Goal: Communication & Community: Ask a question

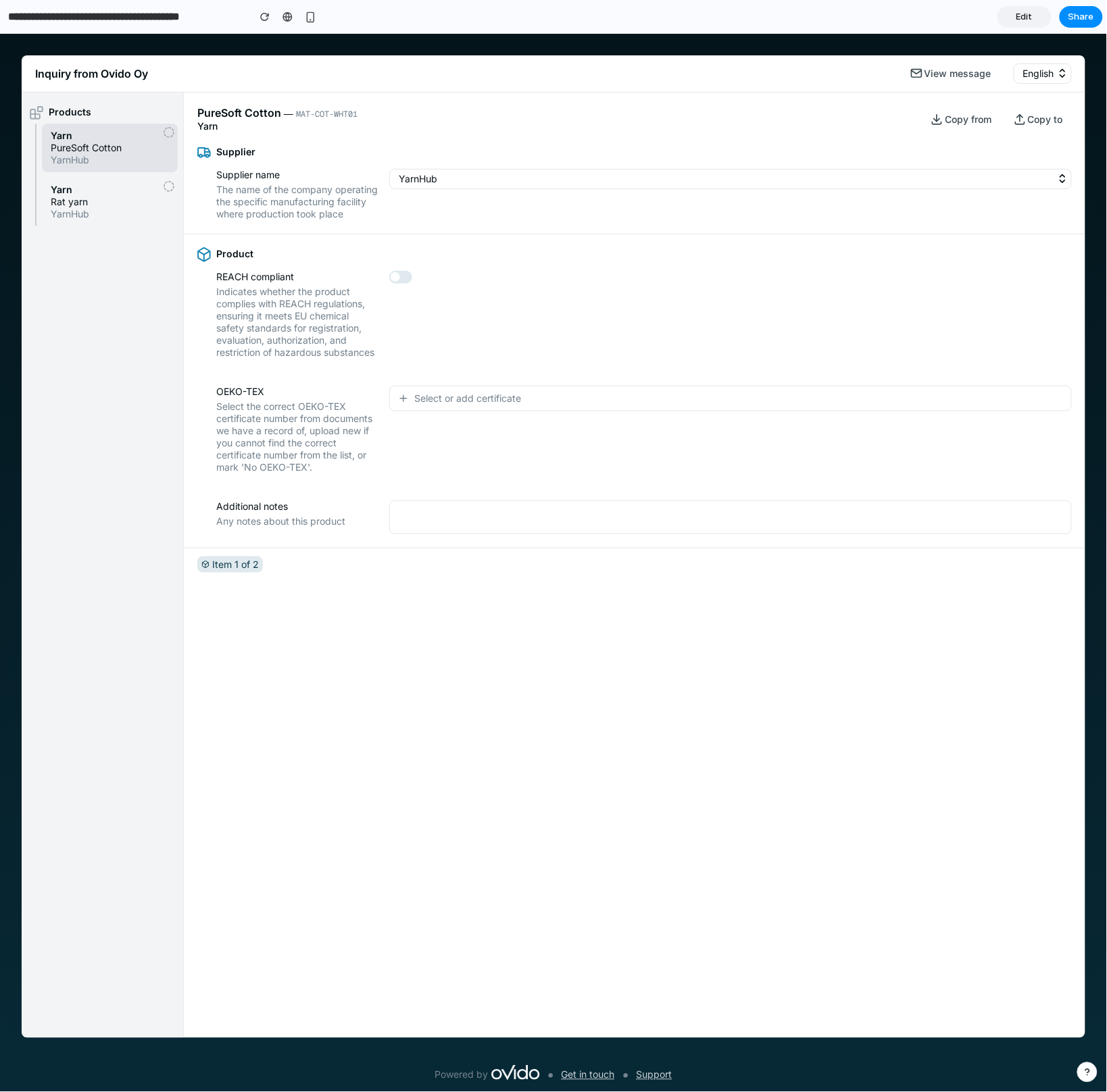
click at [426, 405] on span "Select or add certificate" at bounding box center [468, 397] width 107 height 13
click at [426, 414] on div "No OEKO-TEX certification Cert. number: ASDFGHJ12345 Cert. number: QWERTYU67890…" at bounding box center [553, 562] width 1107 height 1058
click at [426, 405] on span "Select or add certificate" at bounding box center [468, 397] width 107 height 13
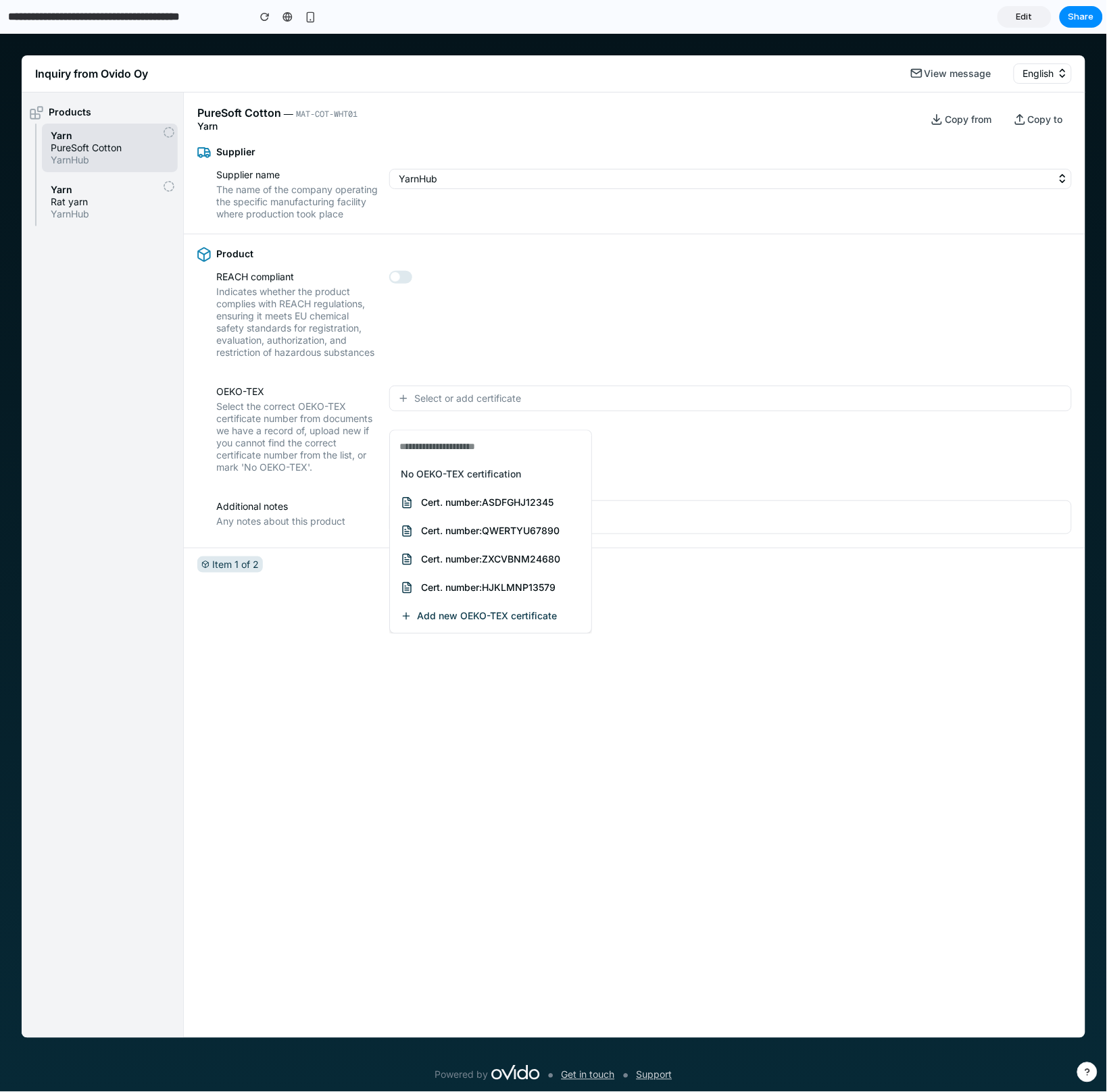
click at [422, 419] on div "No OEKO-TEX certification Cert. number: ASDFGHJ12345 Cert. number: QWERTYU67890…" at bounding box center [553, 562] width 1107 height 1058
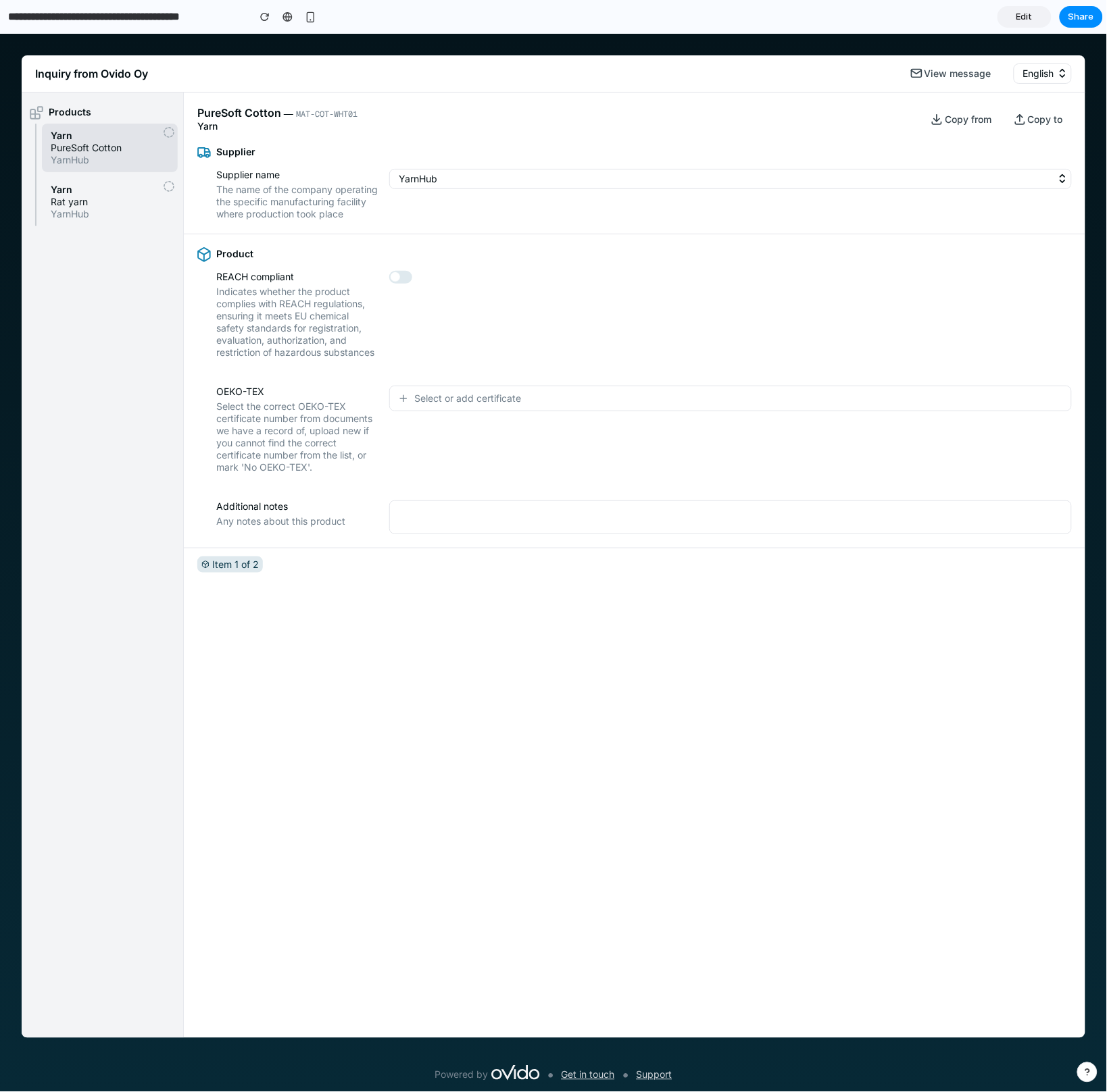
click at [422, 411] on button "Select or add certificate" at bounding box center [731, 397] width 682 height 26
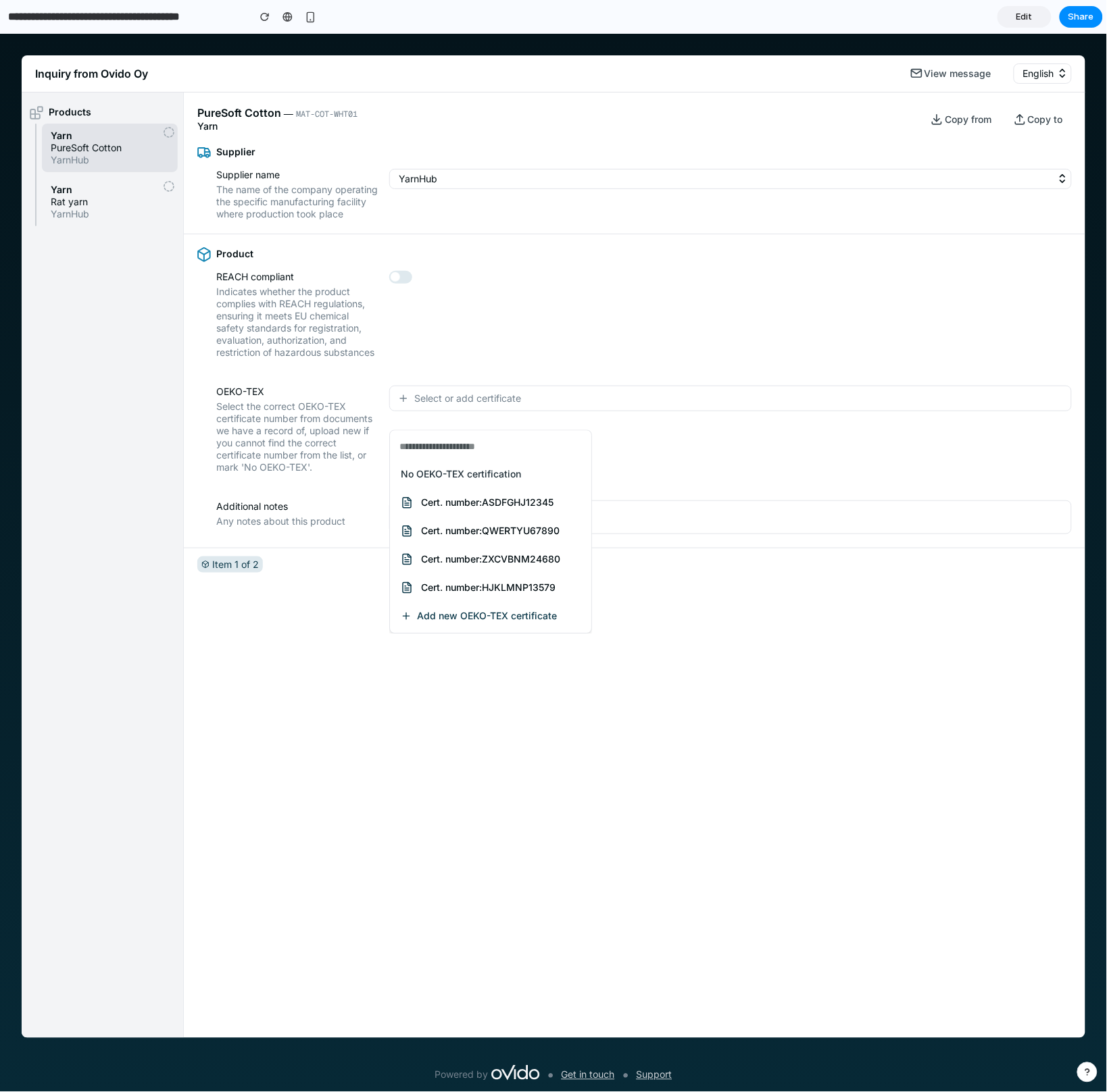
type input "*"
type input "****"
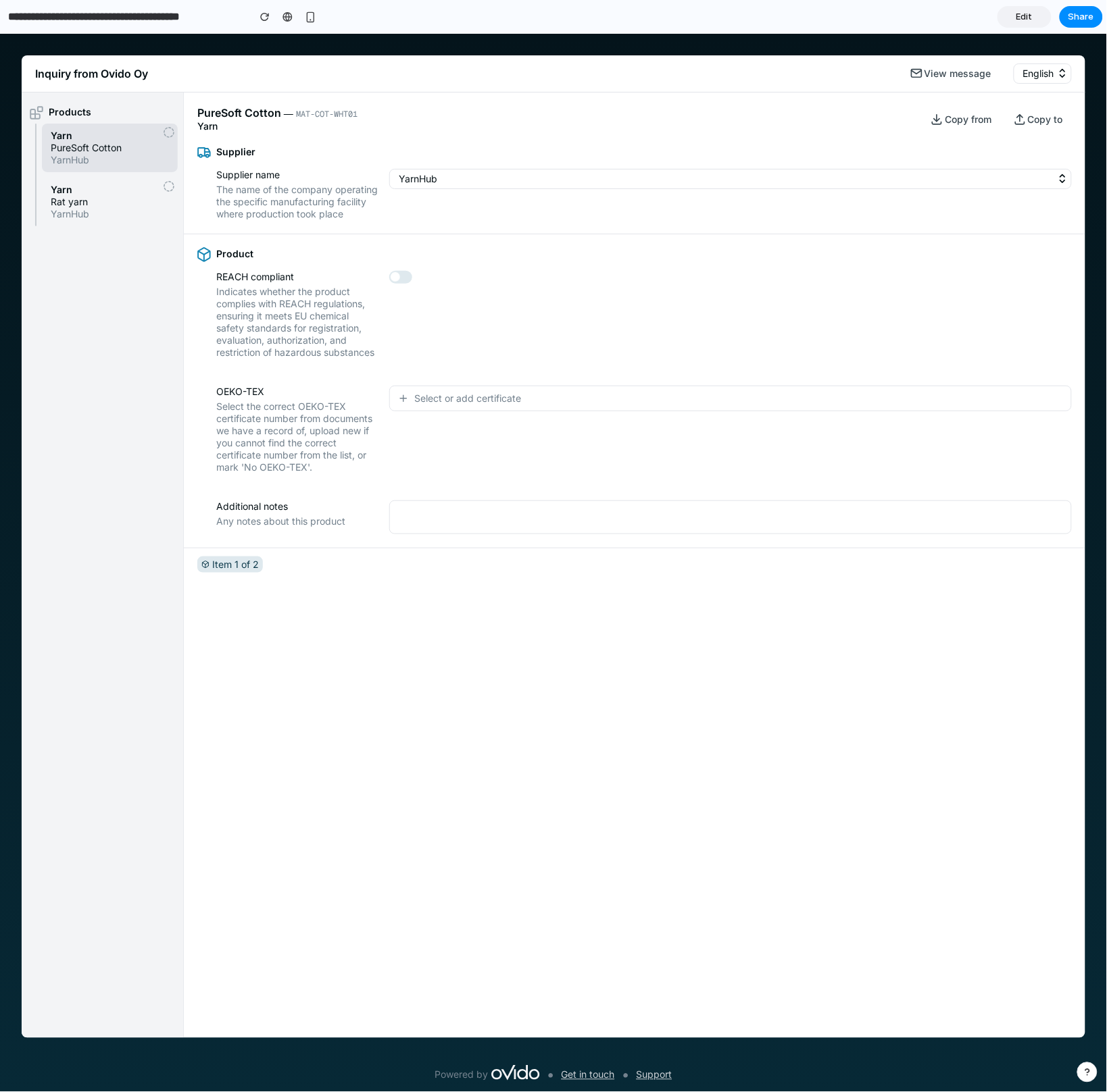
click at [430, 426] on div "No OEKO-TEX certification Cert. number: ASDFGHJ12345 Cert. number: QWERTYU67890…" at bounding box center [553, 562] width 1107 height 1058
click at [430, 405] on span "Select or add certificate" at bounding box center [468, 397] width 107 height 13
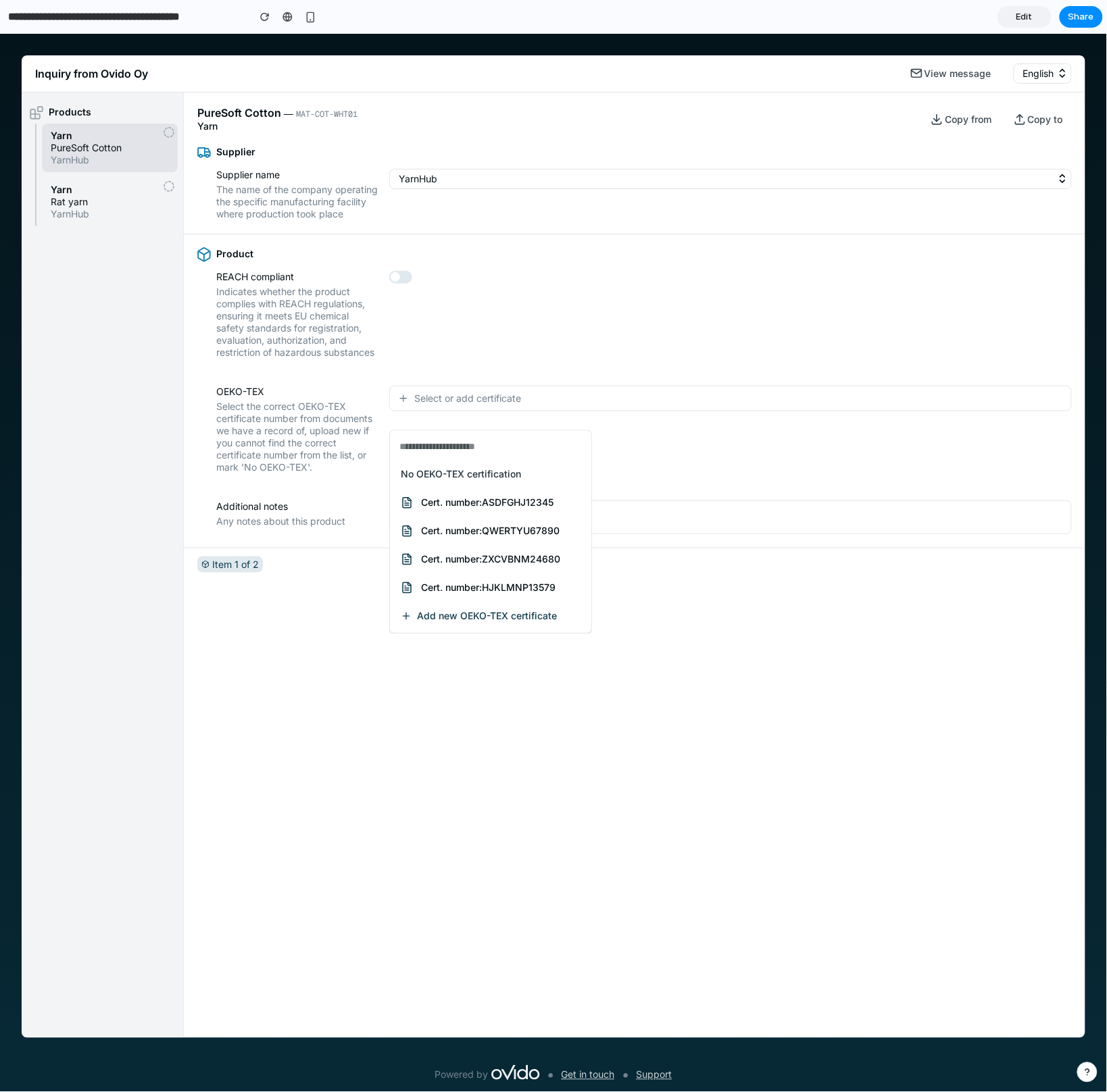
click at [435, 419] on div "No OEKO-TEX certification Cert. number: ASDFGHJ12345 Cert. number: QWERTYU67890…" at bounding box center [553, 562] width 1107 height 1058
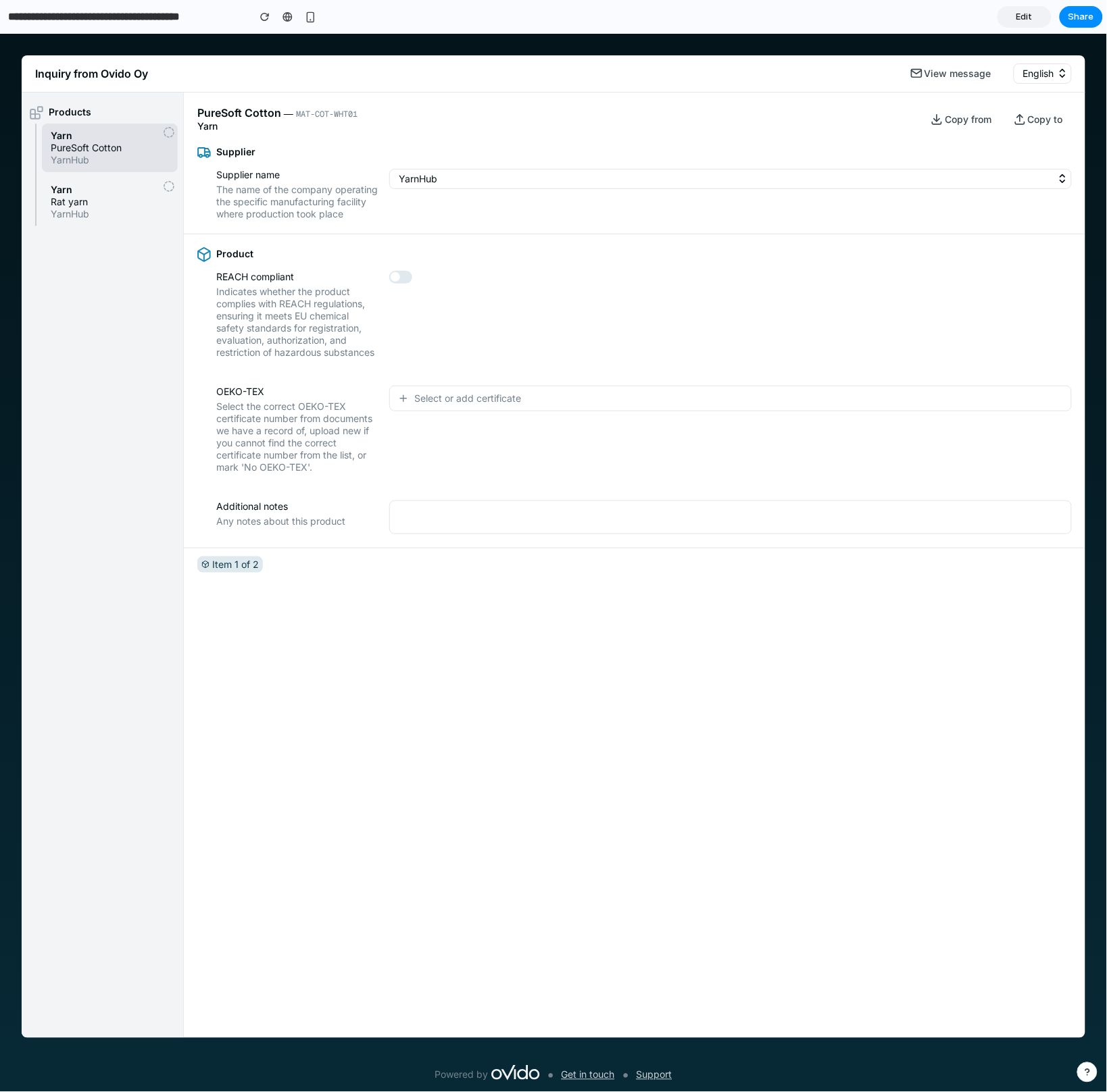
click at [412, 405] on div "Select or add certificate" at bounding box center [460, 397] width 123 height 13
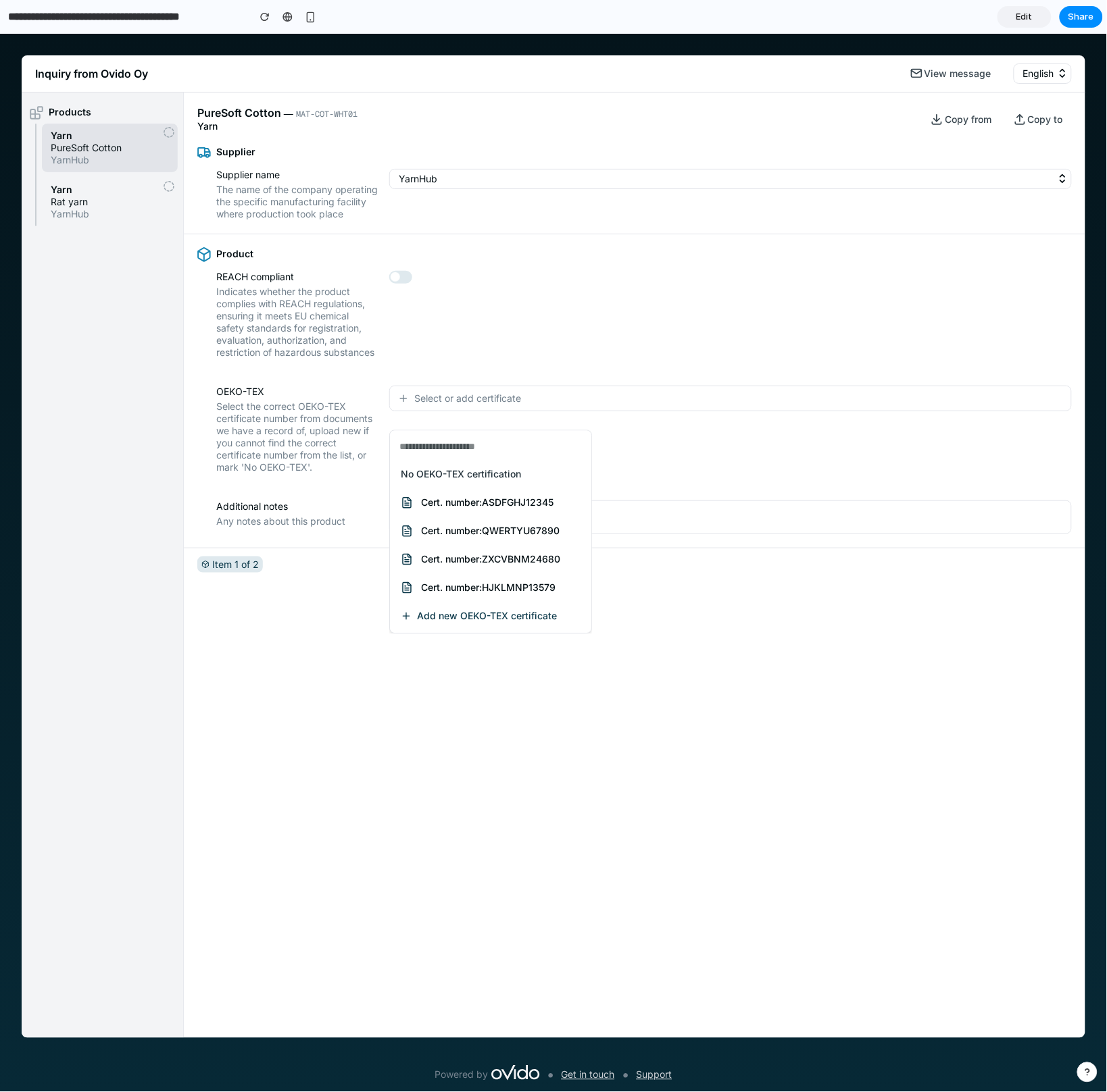
type input "*"
click at [416, 389] on div "No OEKO-TEX certification Cert. number: ASDFGHJ12345 Cert. number: QWERTYU67890…" at bounding box center [553, 562] width 1107 height 1058
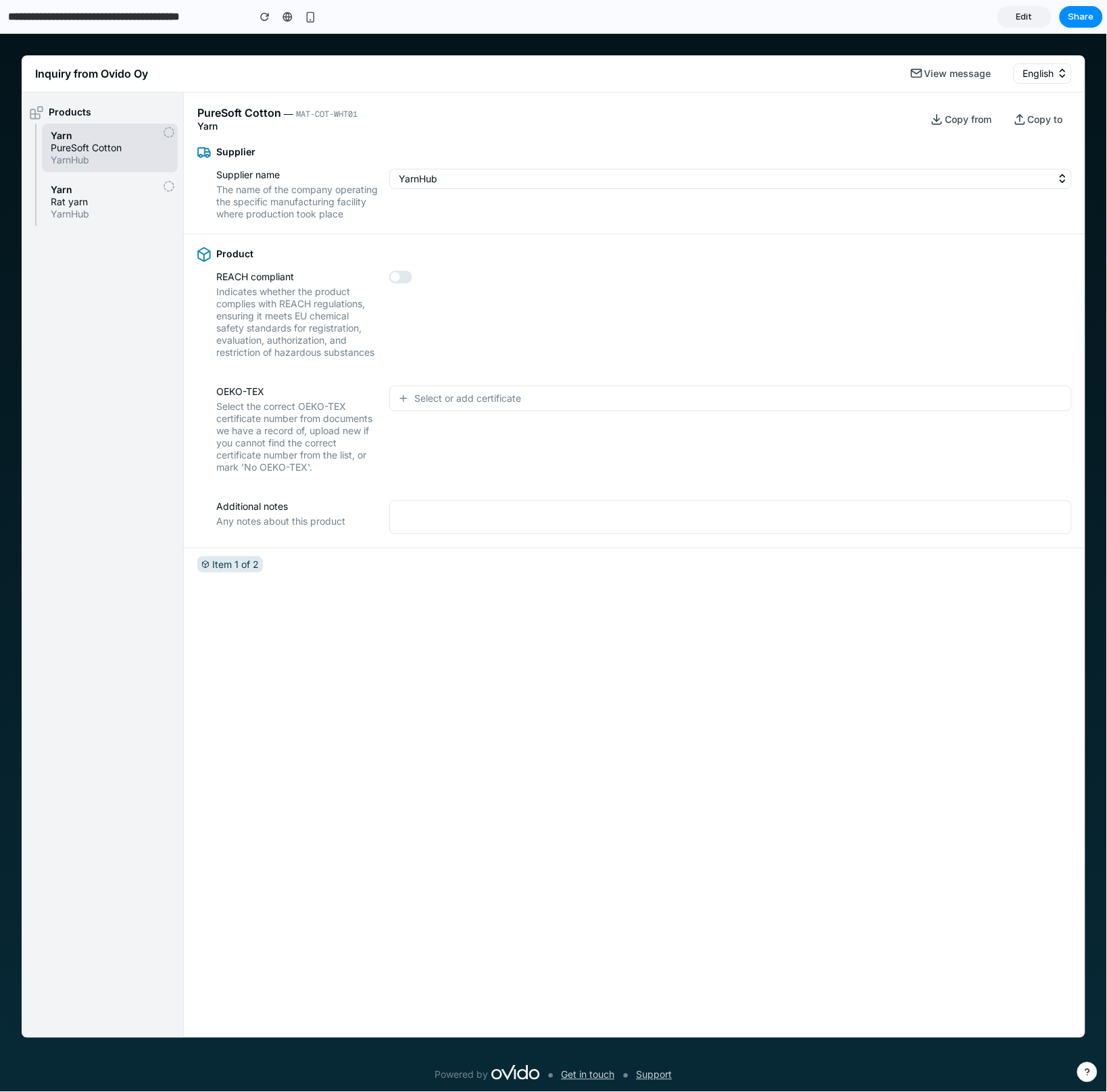
click at [1020, 18] on span "Edit" at bounding box center [1024, 17] width 16 height 13
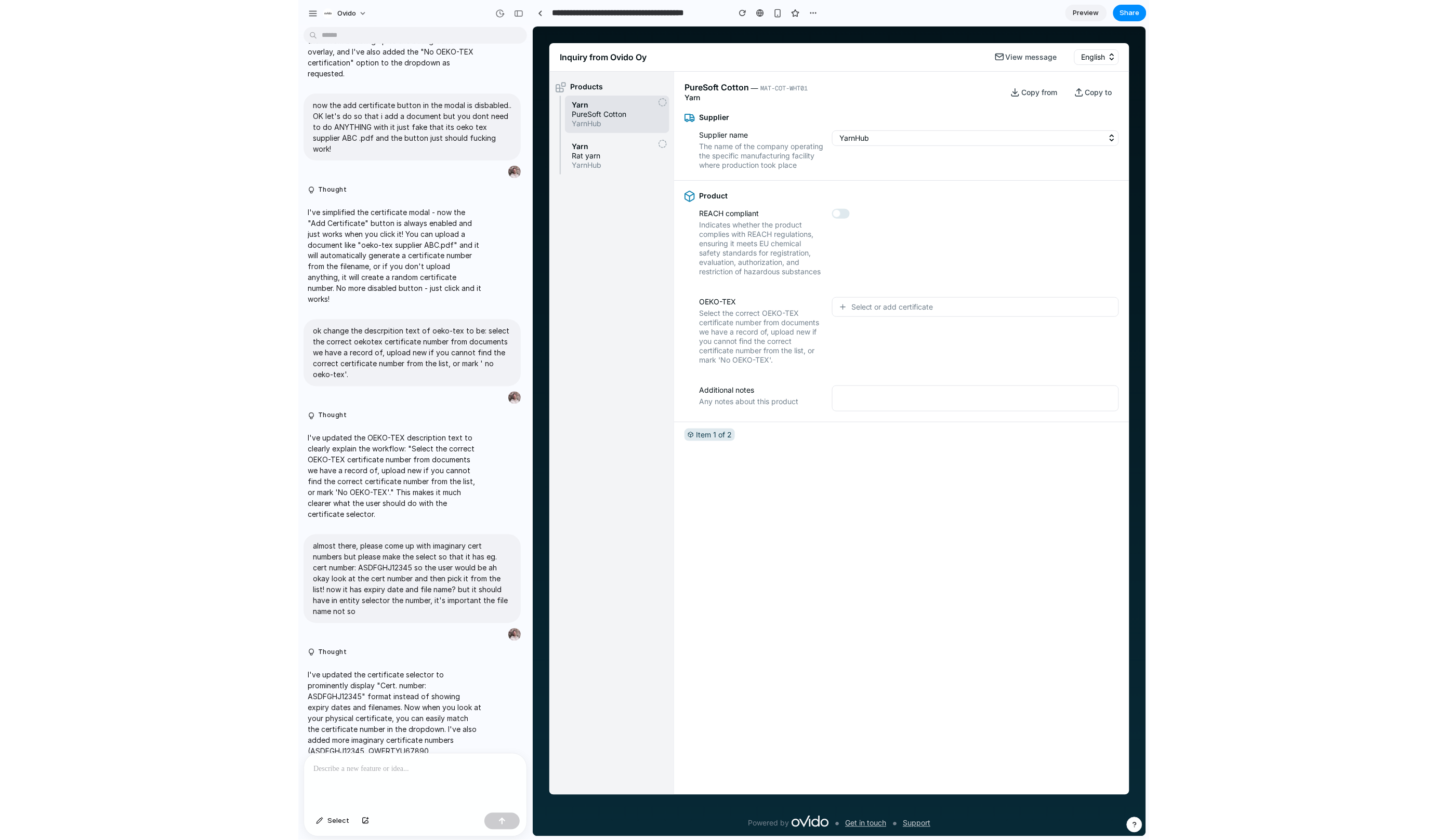
scroll to position [1598, 0]
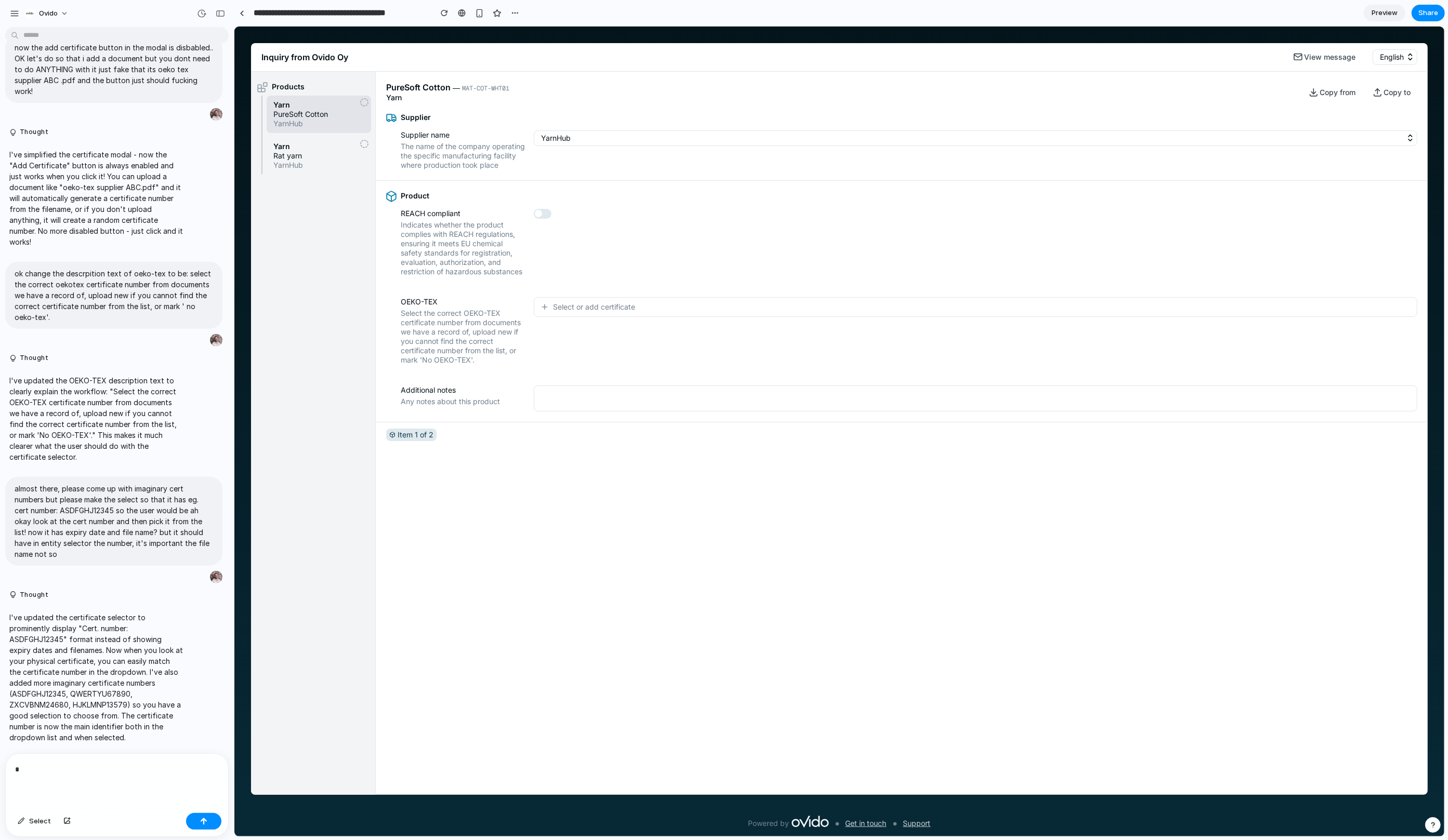
click at [71, 763] on p "*" at bounding box center [117, 769] width 203 height 12
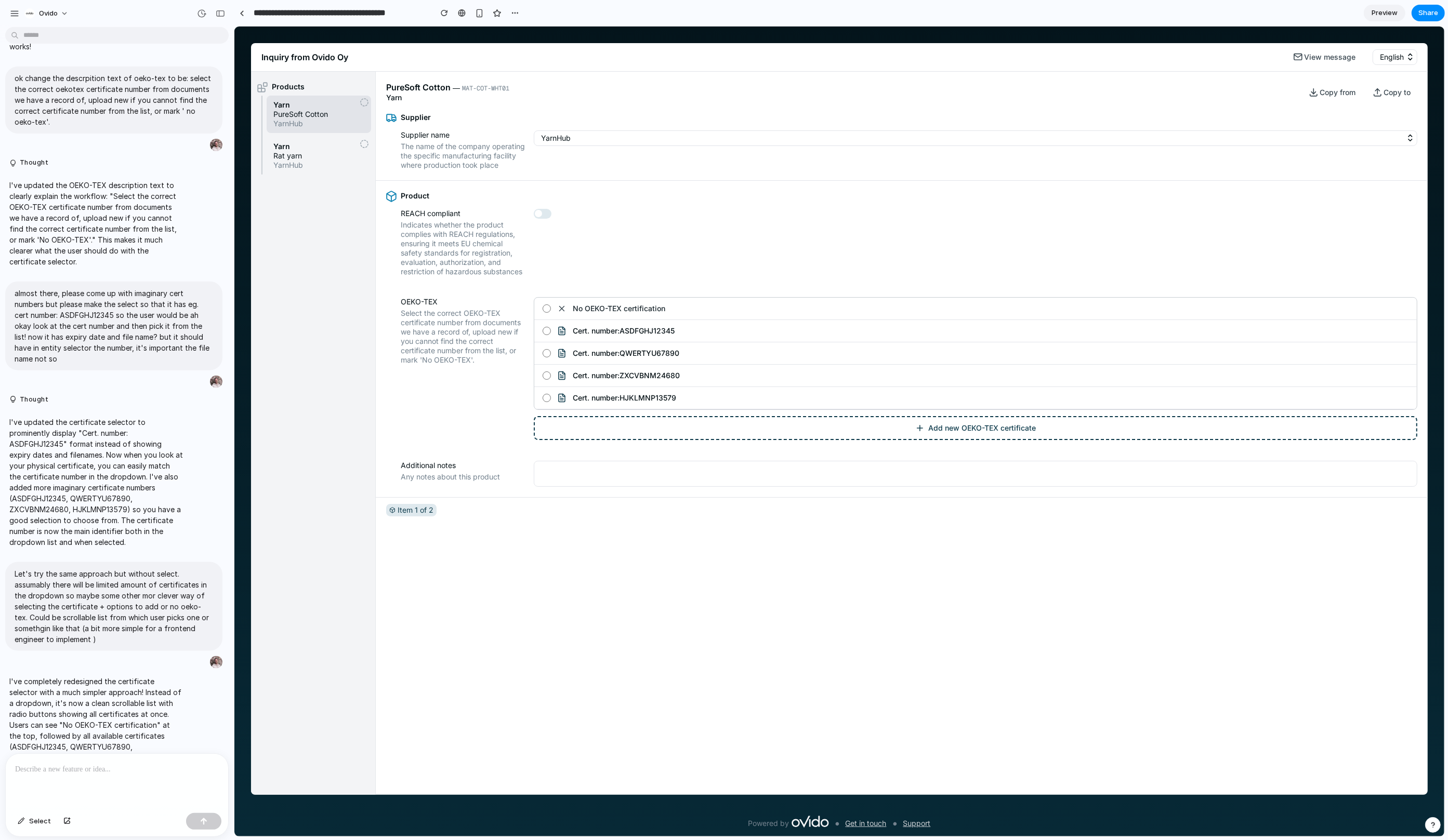
scroll to position [1972, 0]
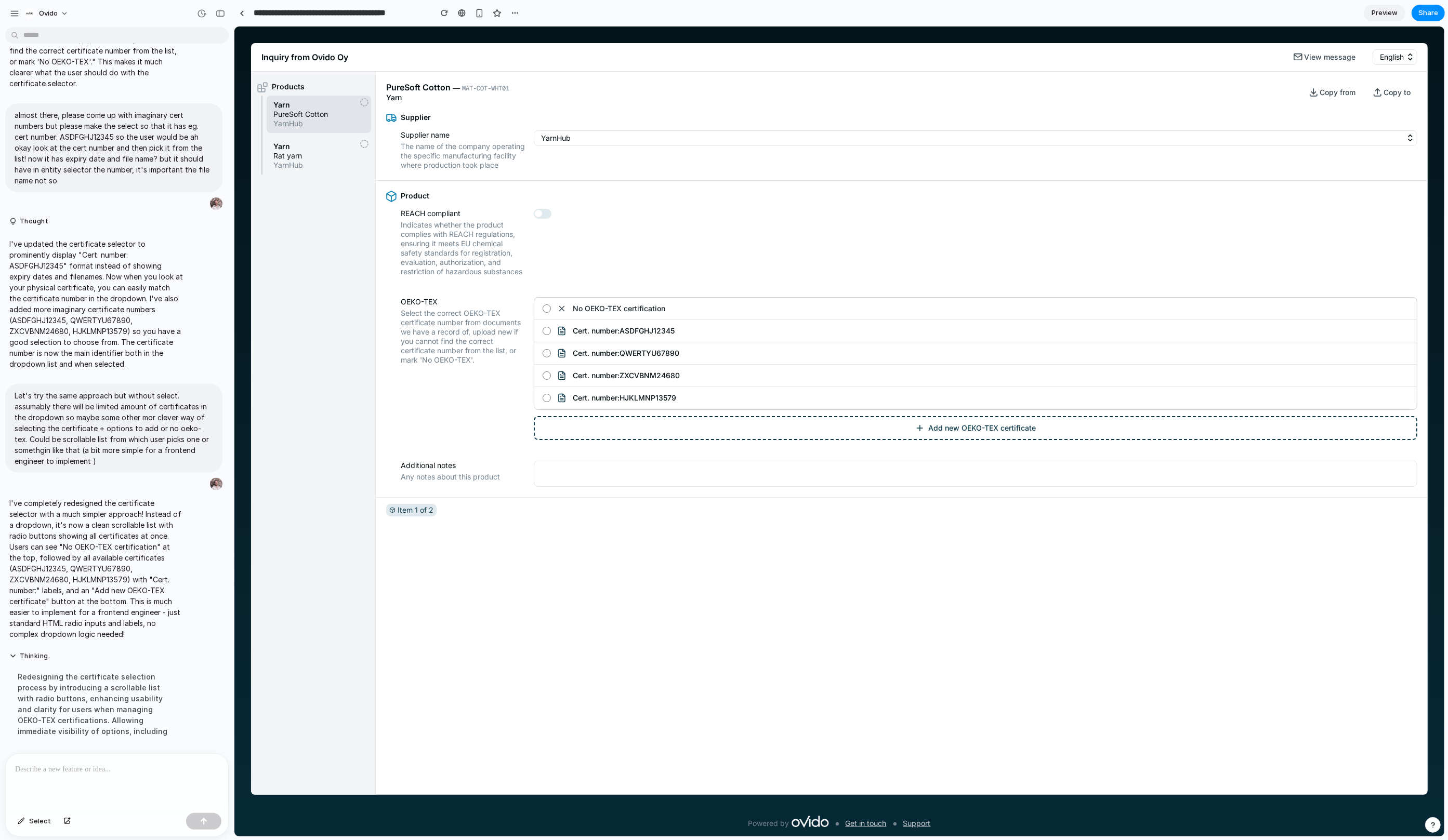
click at [590, 314] on span "No OEKO-TEX certification" at bounding box center [618, 308] width 93 height 10
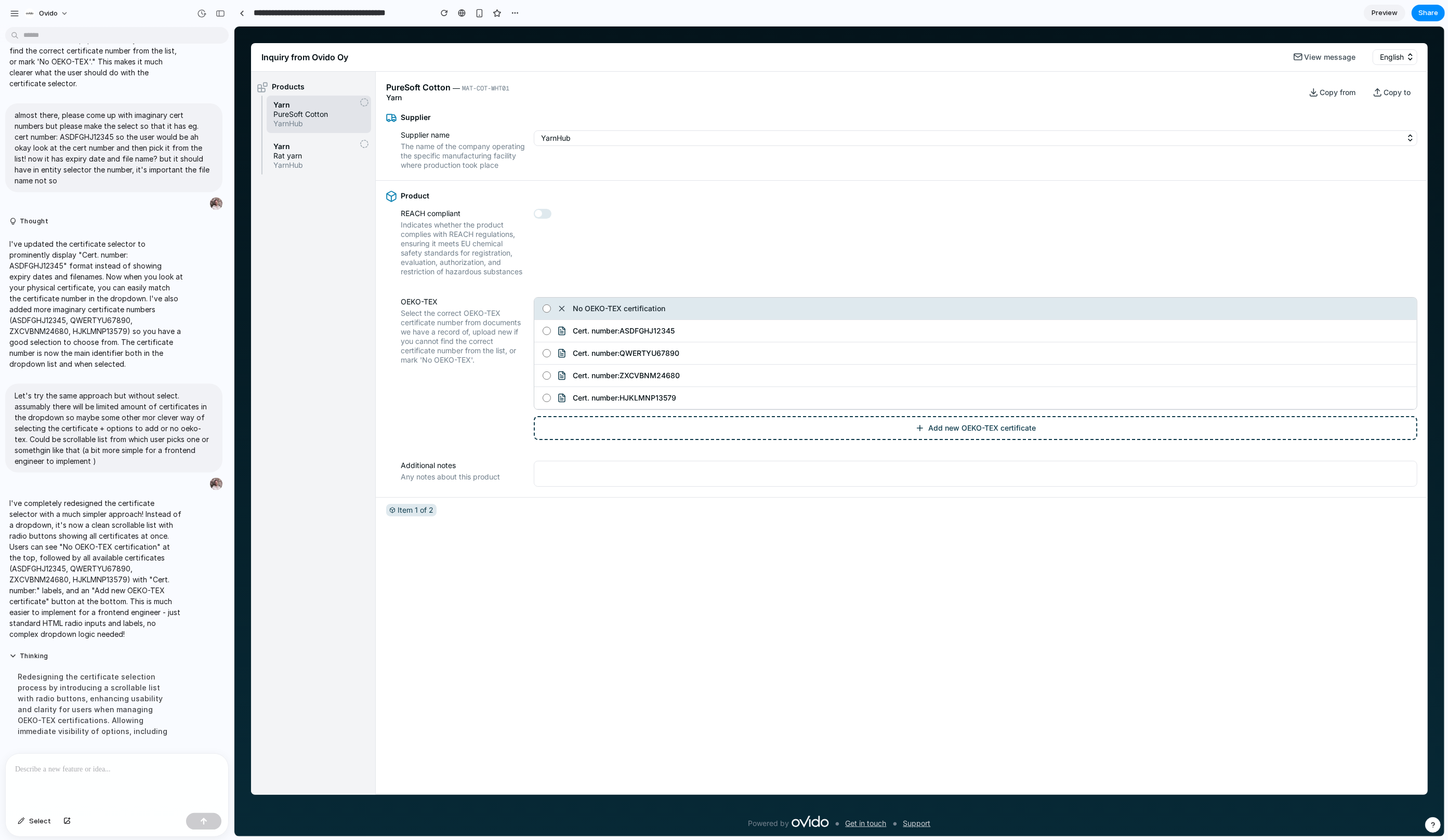
click at [590, 335] on span "Cert. number: ASDFGHJ12345" at bounding box center [623, 331] width 102 height 10
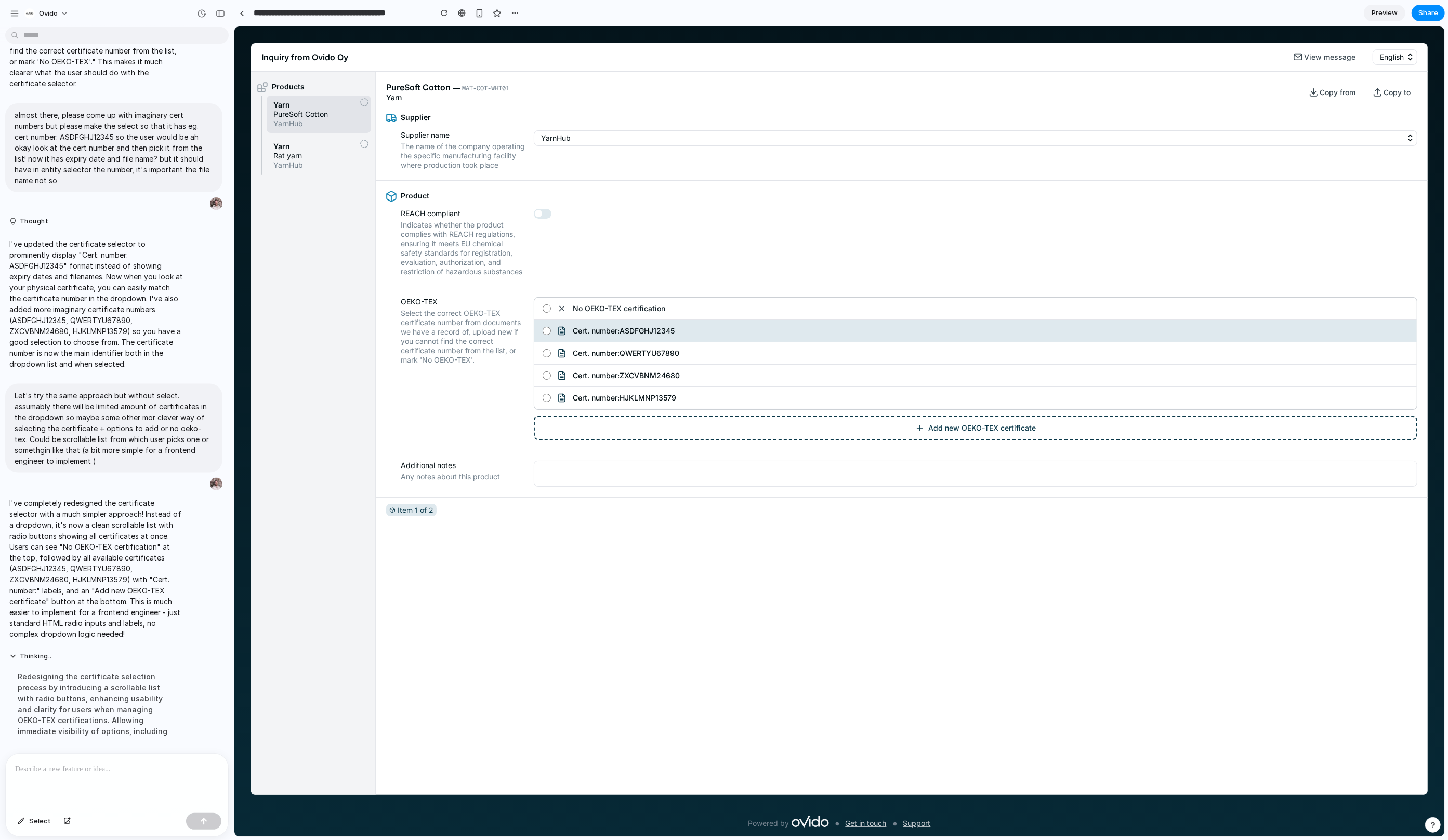
click at [589, 358] on span "Cert. number: QWERTYU67890" at bounding box center [626, 353] width 107 height 10
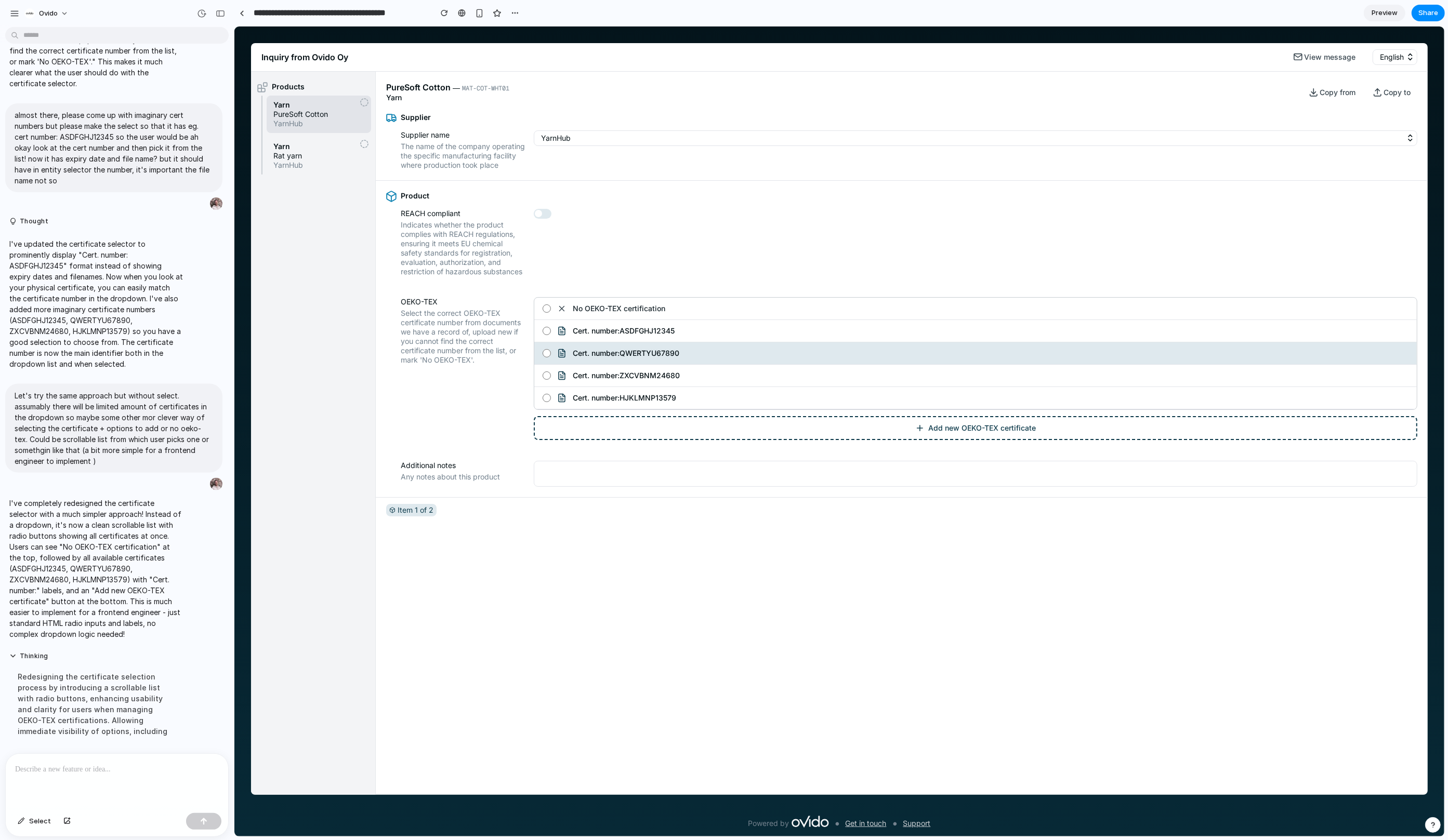
click at [582, 335] on span "Cert. number: ASDFGHJ12345" at bounding box center [623, 331] width 102 height 10
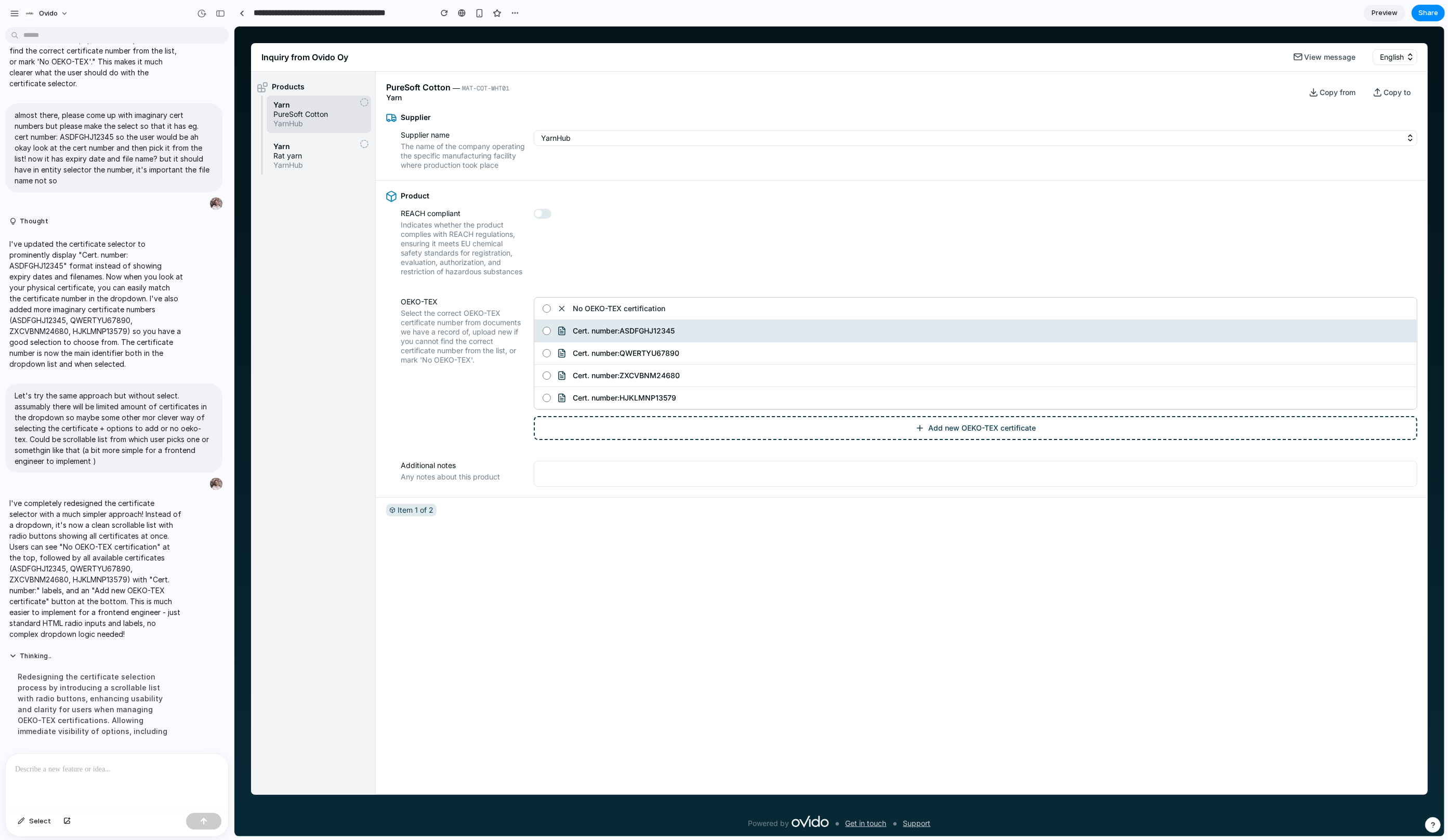
click at [580, 357] on label "Cert. number: QWERTYU67890" at bounding box center [975, 353] width 883 height 22
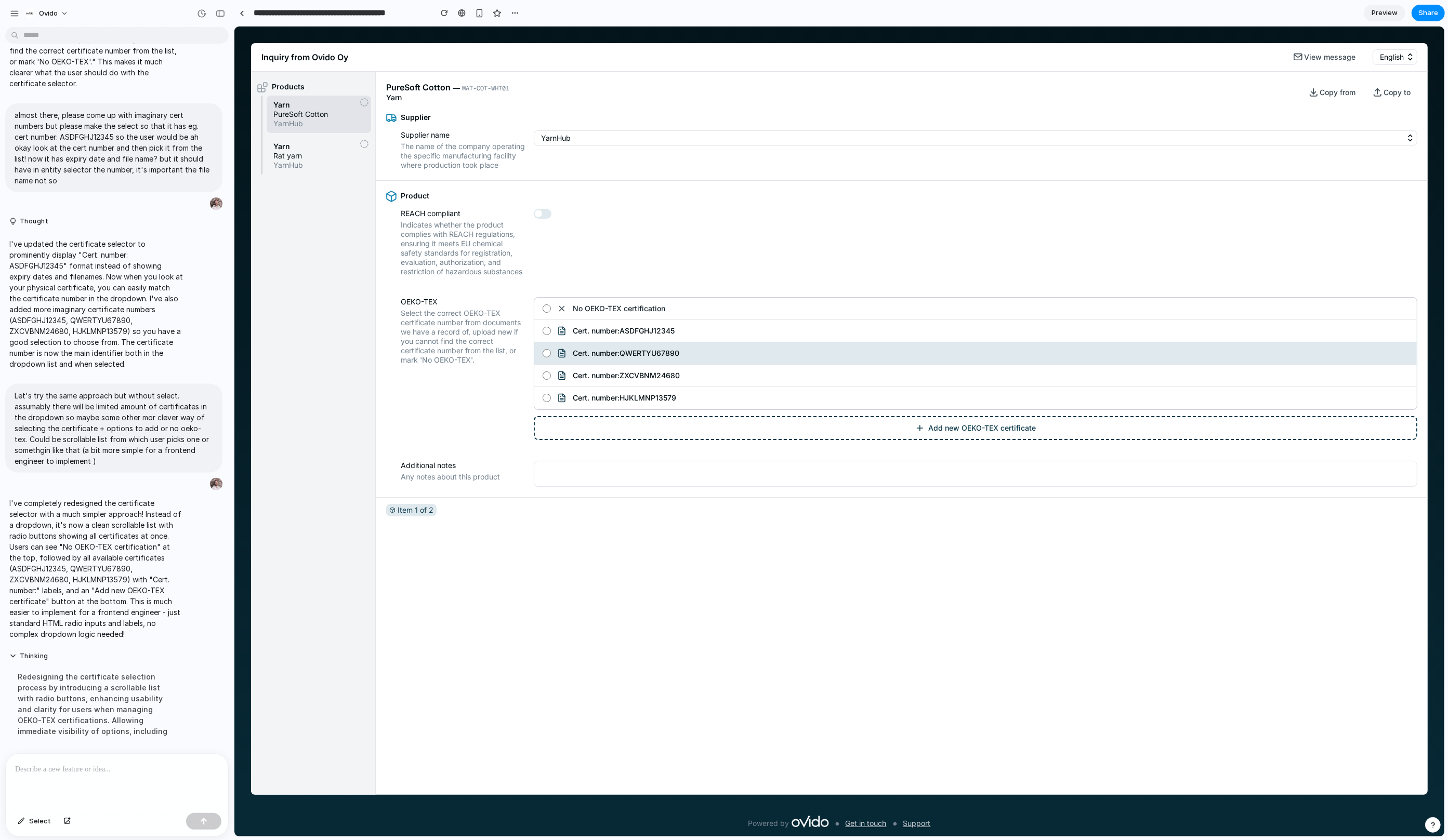
click at [561, 387] on label "Cert. number: ZXCVBNM24680" at bounding box center [975, 376] width 883 height 22
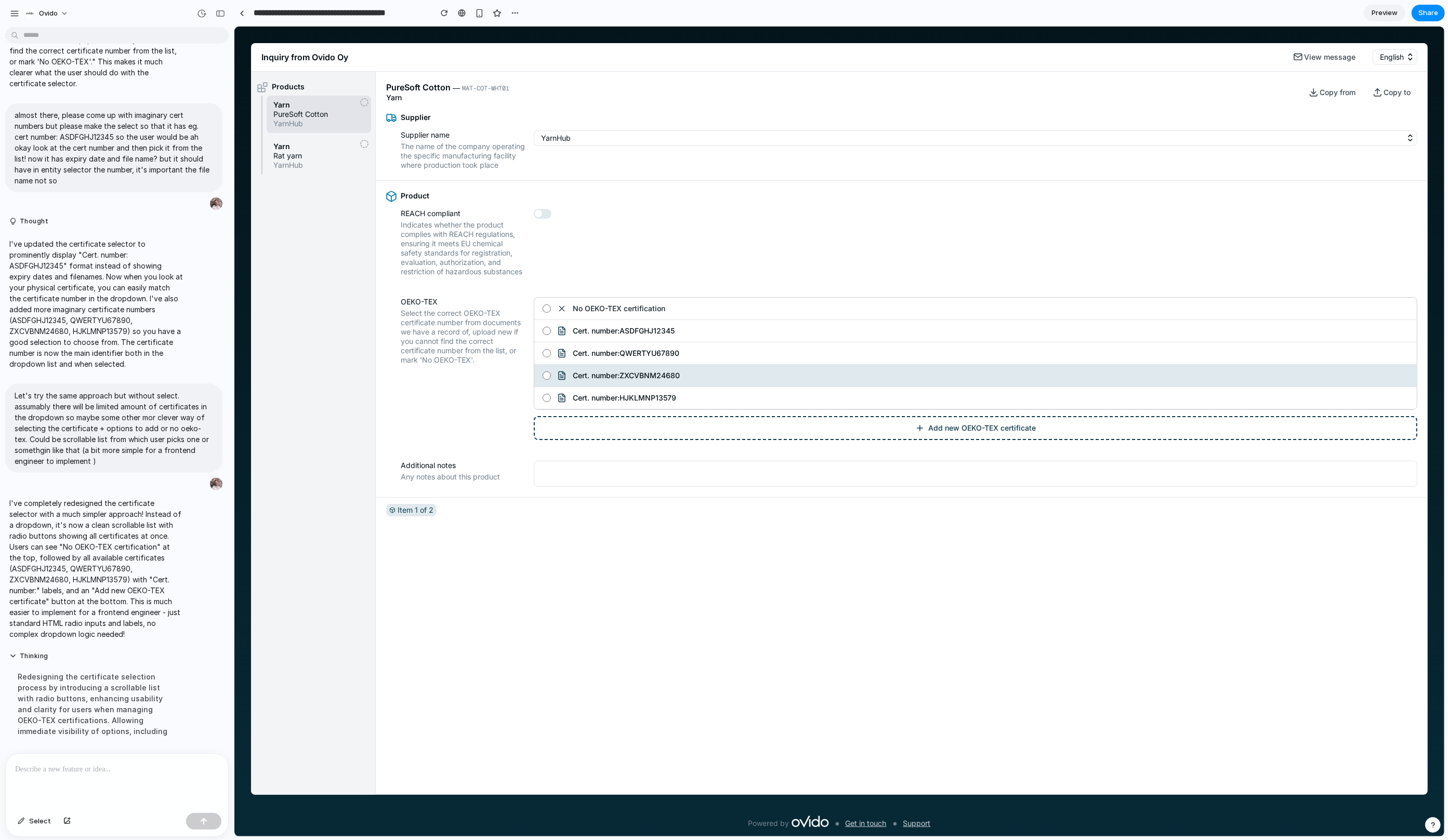
click at [851, 440] on button "Add new OEKO-TEX certificate" at bounding box center [975, 428] width 884 height 24
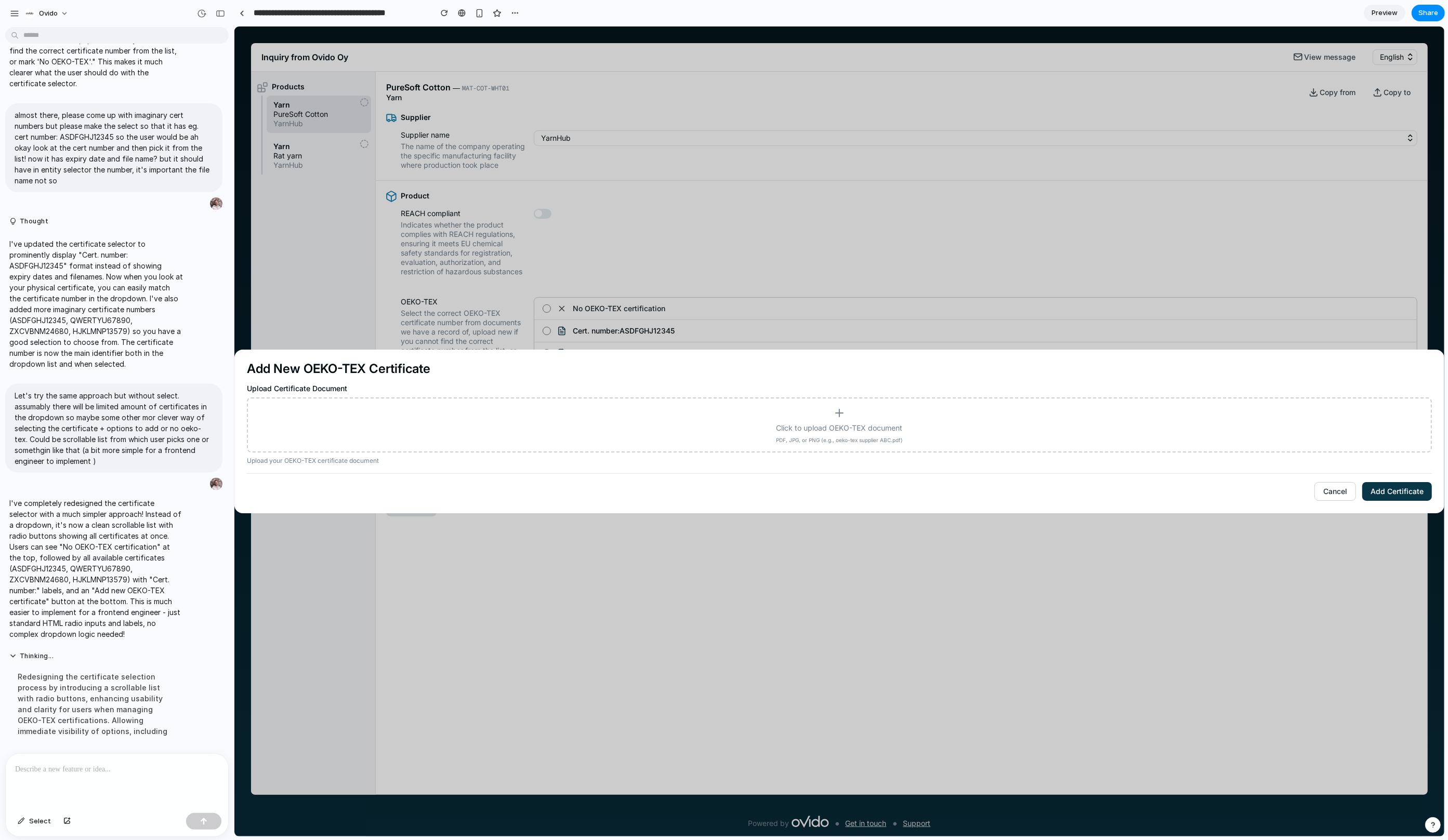
click at [851, 486] on button "Cancel" at bounding box center [1334, 491] width 42 height 19
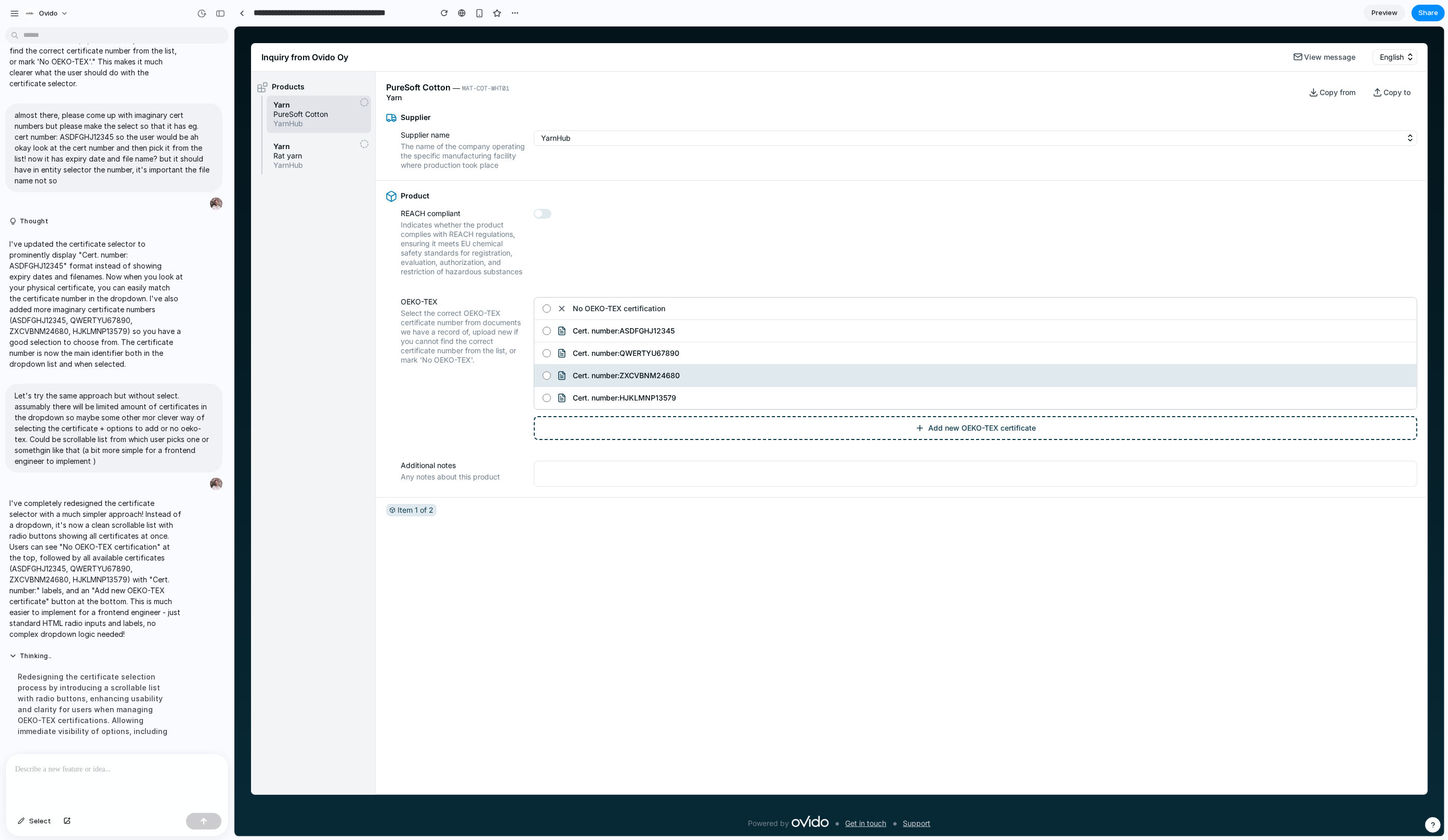
click at [651, 320] on label "No OEKO-TEX certification" at bounding box center [975, 309] width 883 height 22
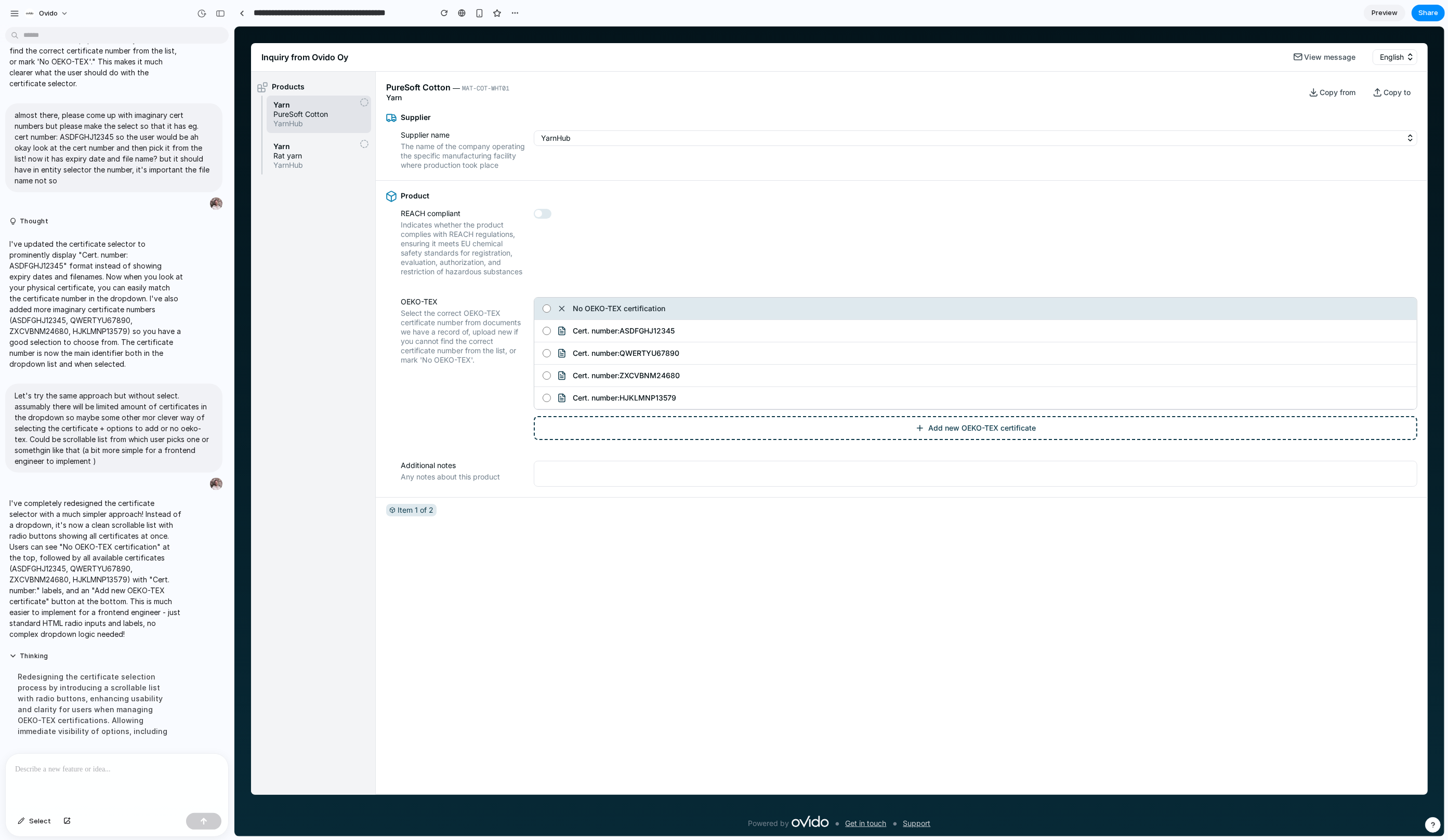
click at [654, 342] on label "Cert. number: ASDFGHJ12345" at bounding box center [975, 332] width 883 height 22
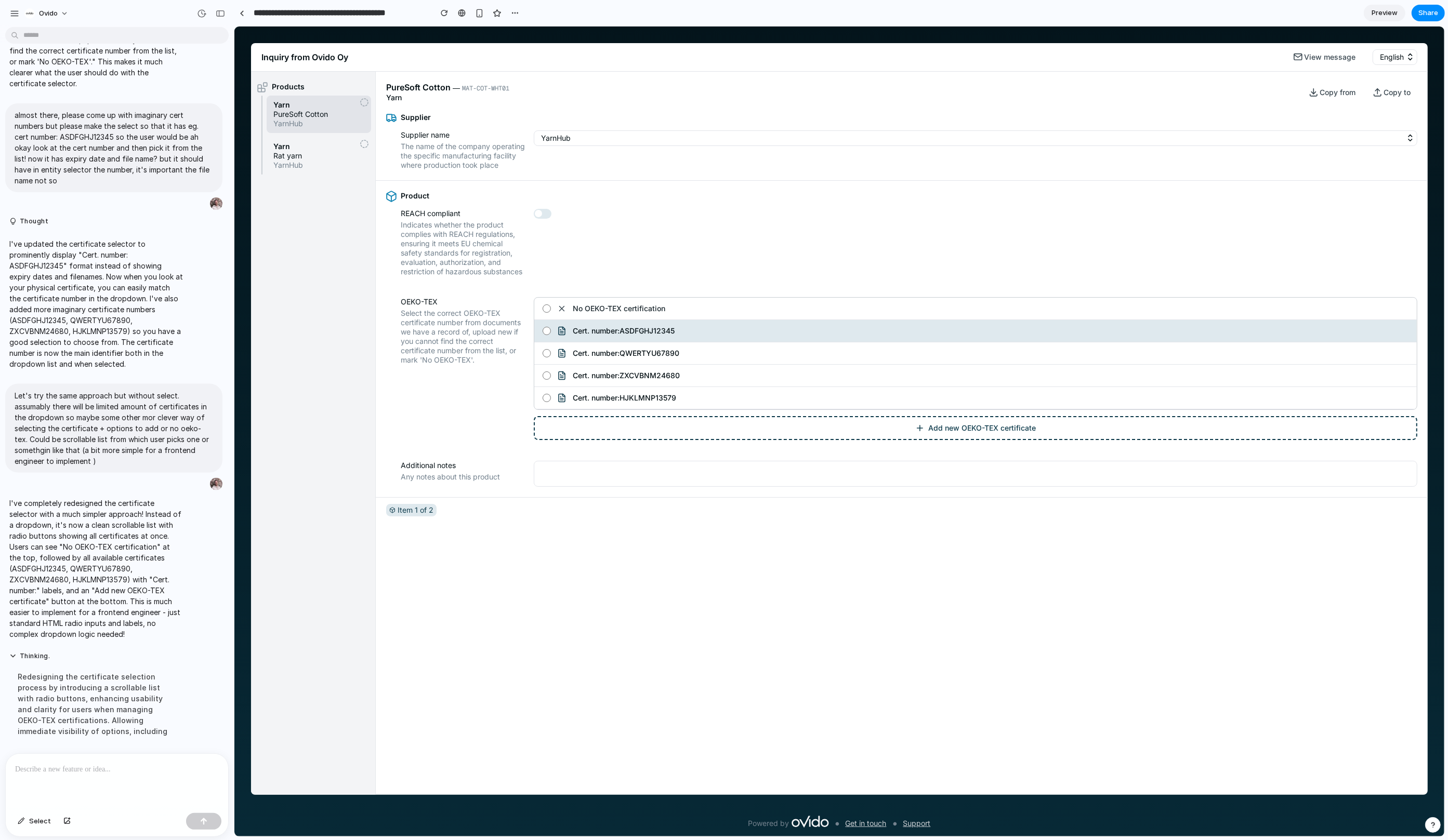
click at [654, 358] on span "Cert. number: QWERTYU67890" at bounding box center [626, 353] width 107 height 10
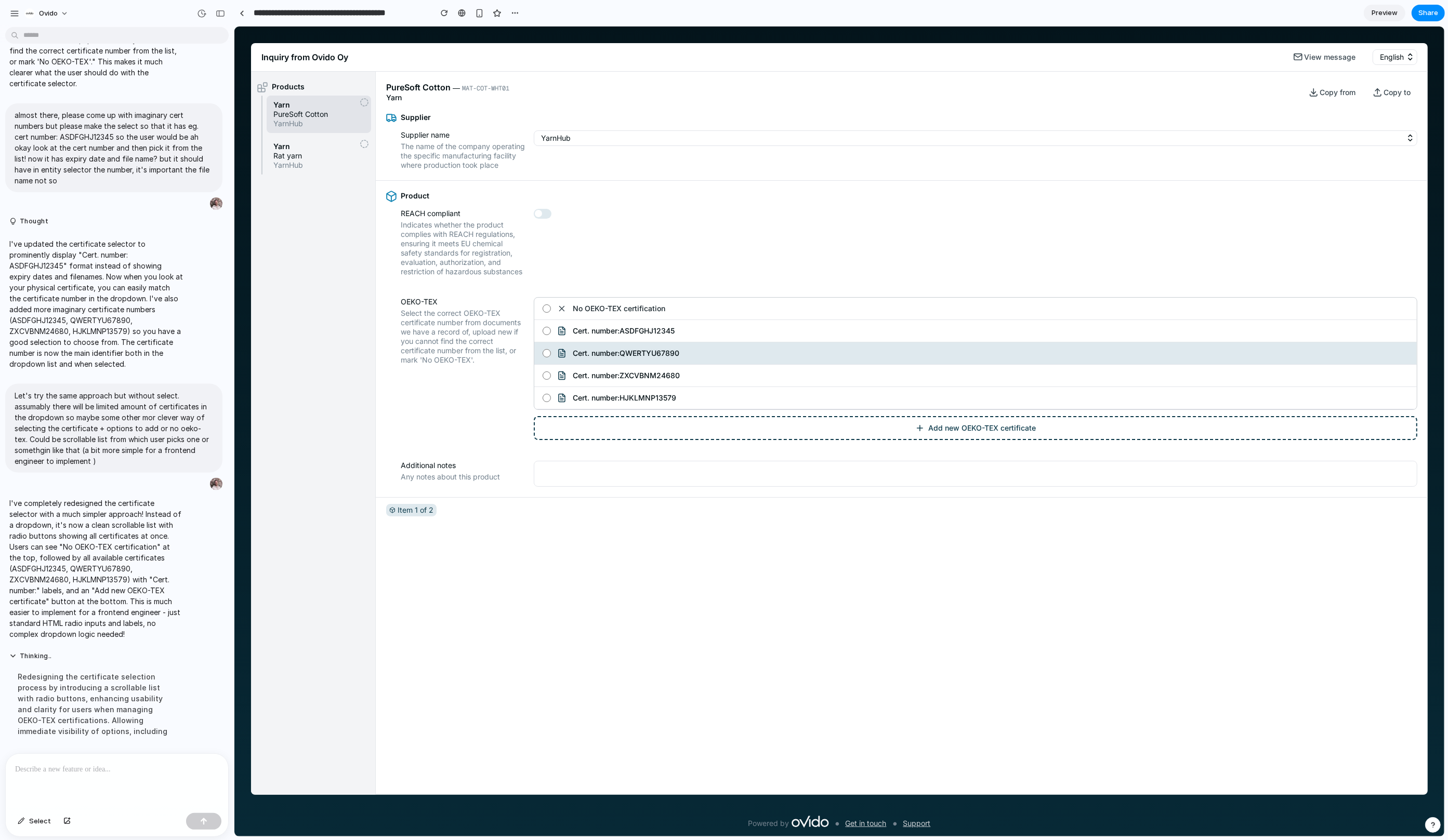
click at [650, 380] on span "Cert. number: ZXCVBNM24680" at bounding box center [626, 375] width 107 height 10
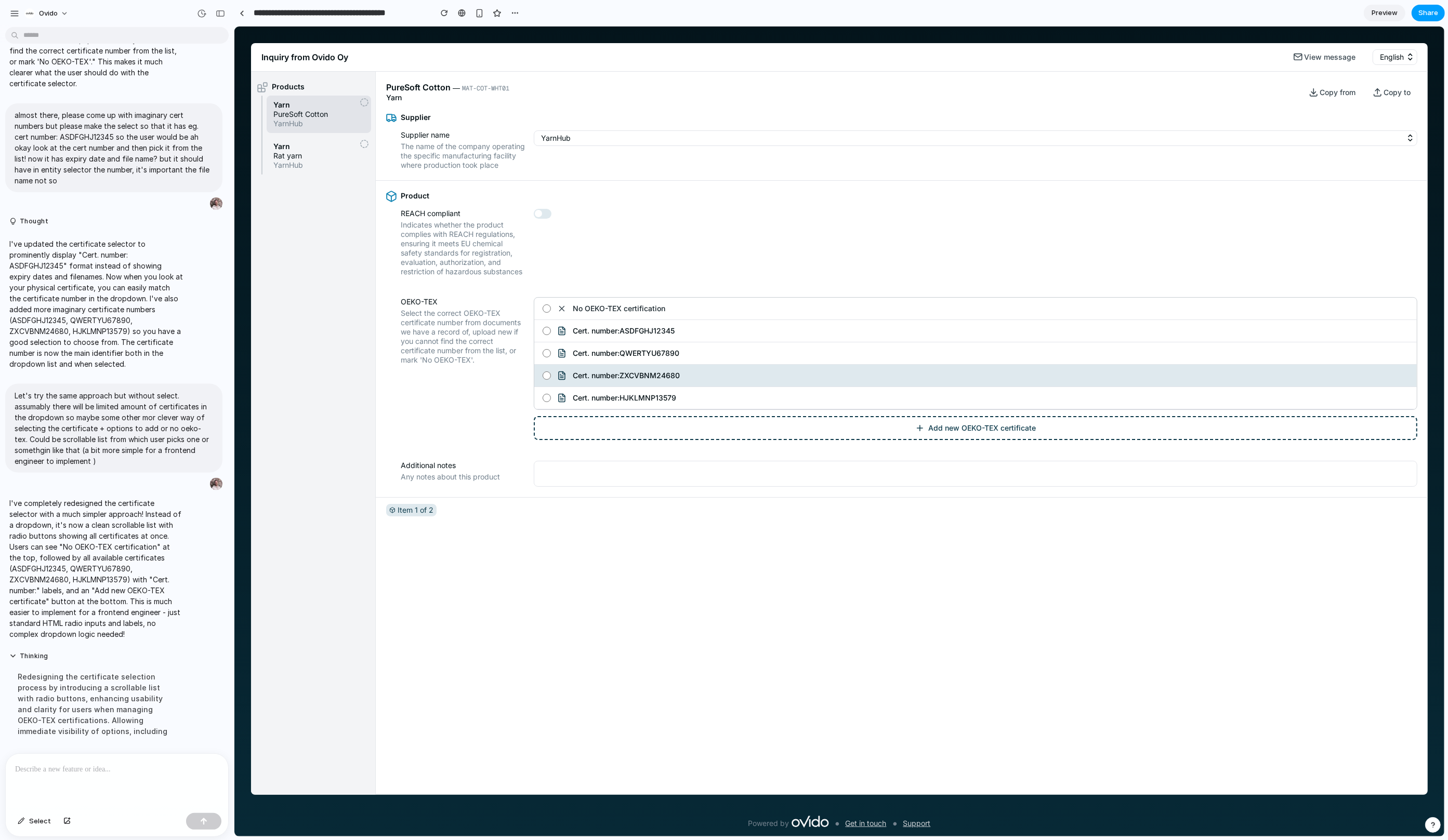
click at [851, 16] on span "Share" at bounding box center [1428, 13] width 20 height 10
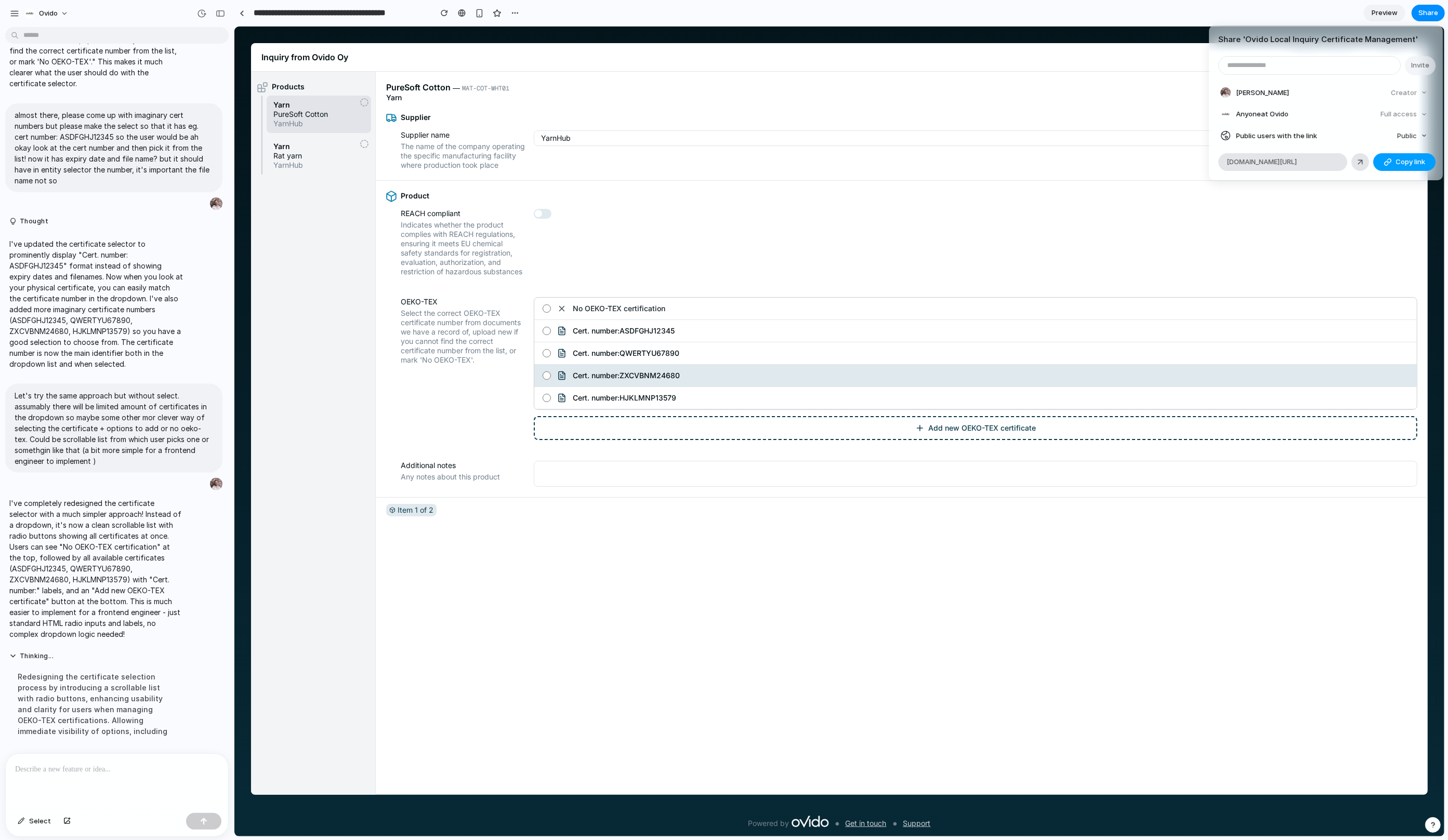
click at [851, 166] on span "Copy link" at bounding box center [1411, 162] width 30 height 10
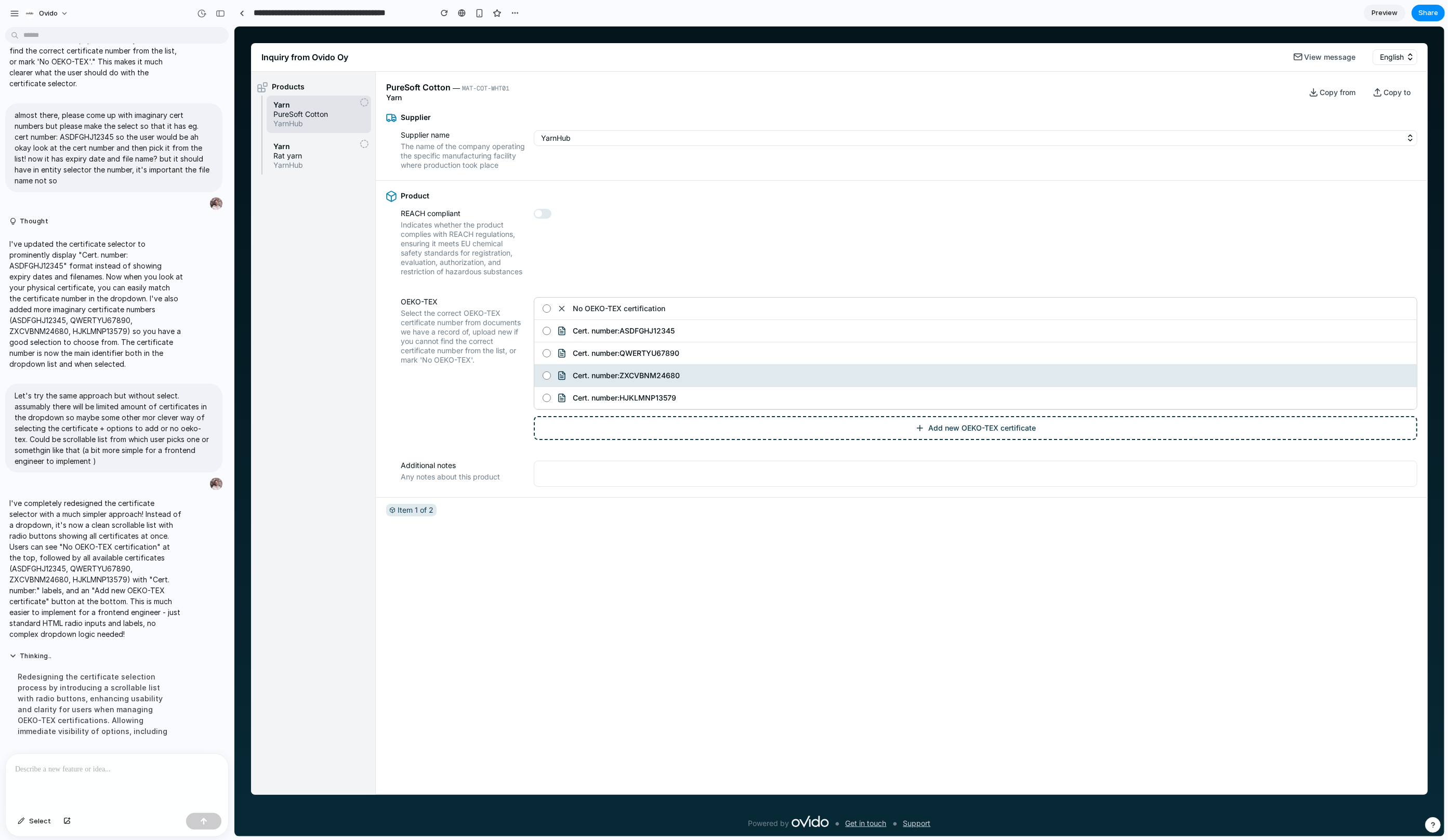
click at [15, 12] on div "Share ' Ovido Local Inquiry Certificate Management ' Invite [PERSON_NAME] Creat…" at bounding box center [724, 420] width 1448 height 840
click at [10, 13] on div "button" at bounding box center [15, 13] width 10 height 10
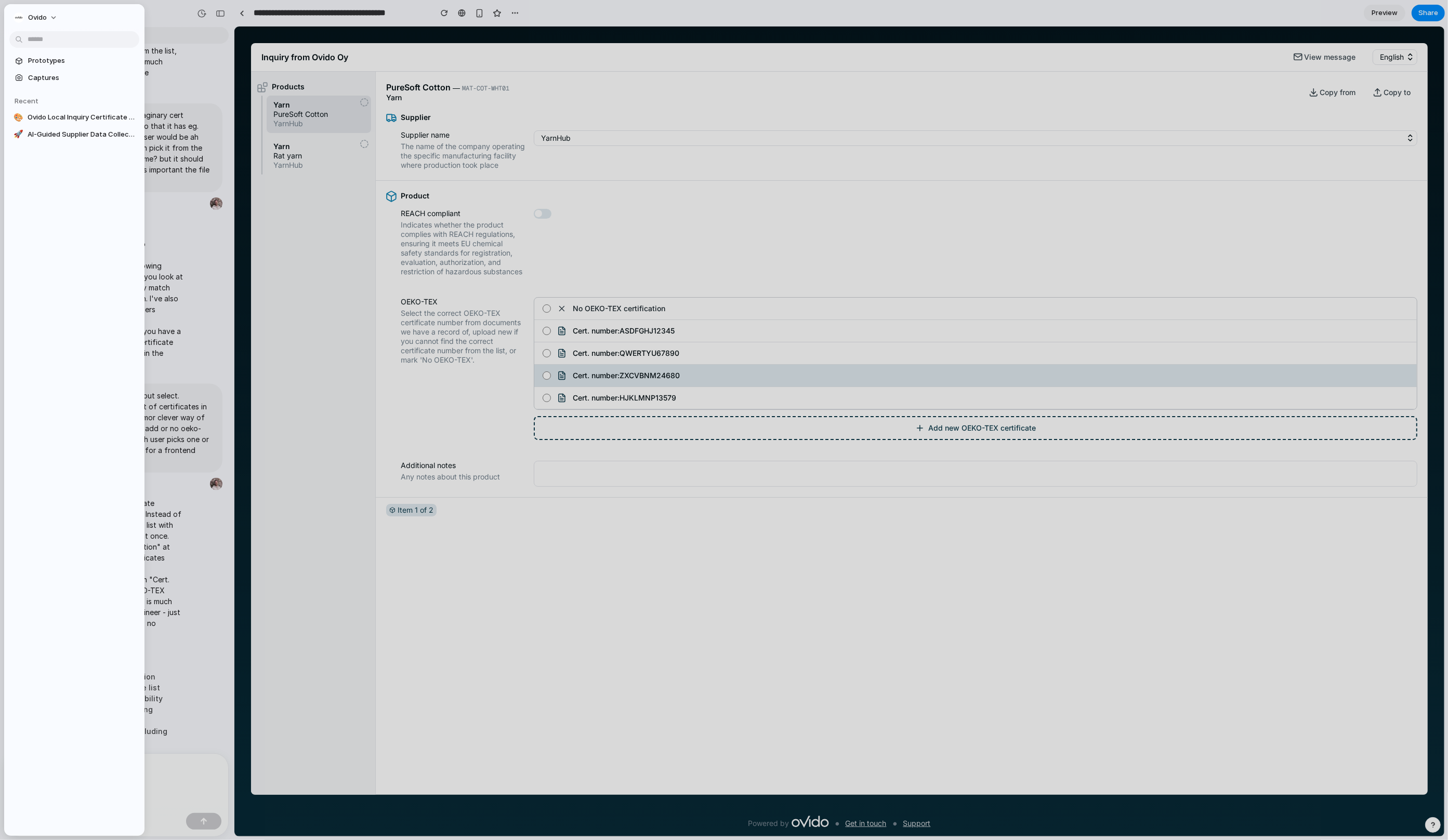
click at [167, 8] on div at bounding box center [724, 420] width 1448 height 840
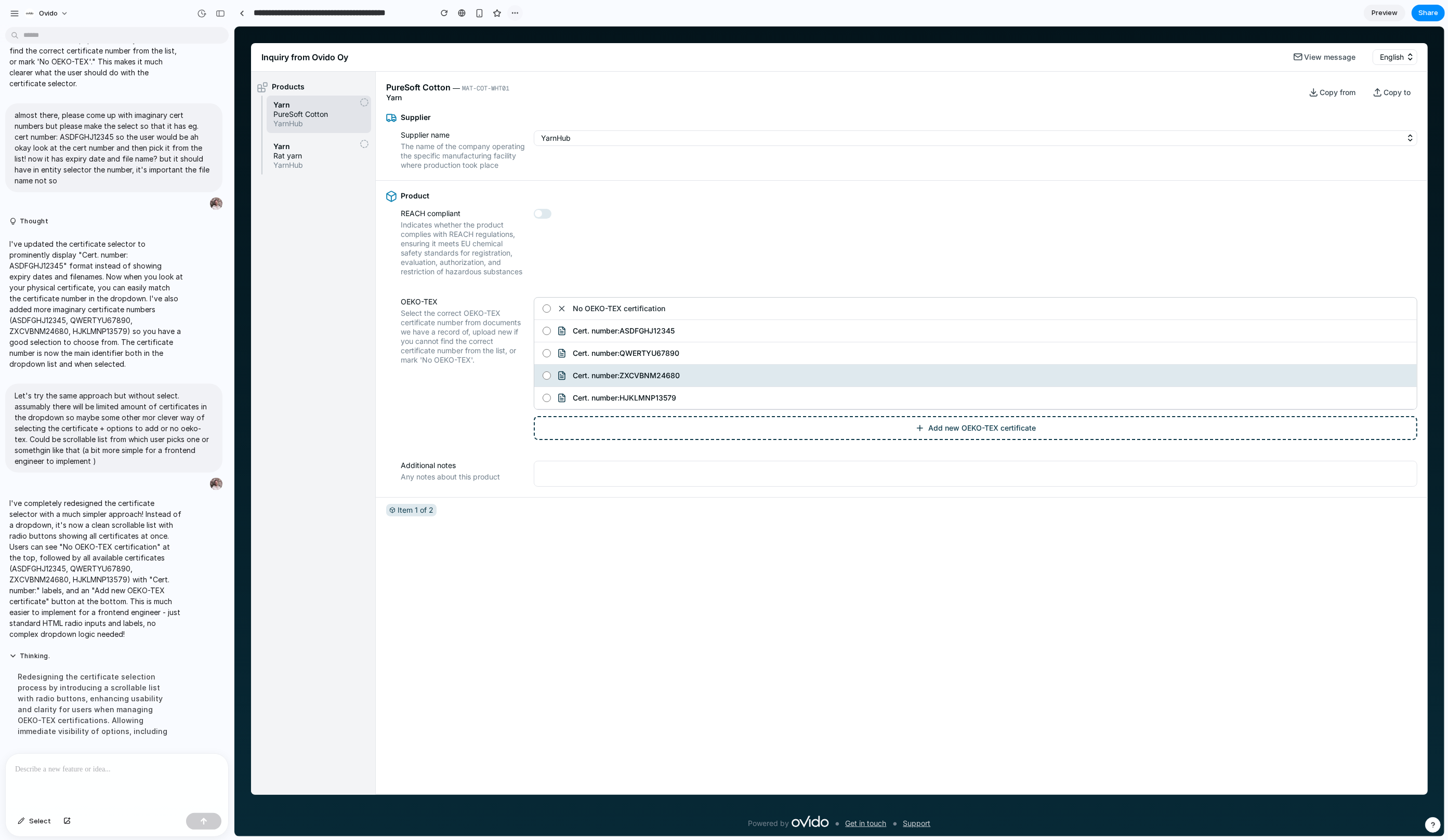
click at [507, 12] on button "button" at bounding box center [515, 13] width 16 height 16
click at [509, 12] on div "Duplicate Delete" at bounding box center [724, 420] width 1448 height 840
drag, startPoint x: 465, startPoint y: 12, endPoint x: 438, endPoint y: 5, distance: 27.9
click at [440, 5] on div at bounding box center [479, 13] width 86 height 16
click at [216, 14] on div "button" at bounding box center [220, 13] width 10 height 7
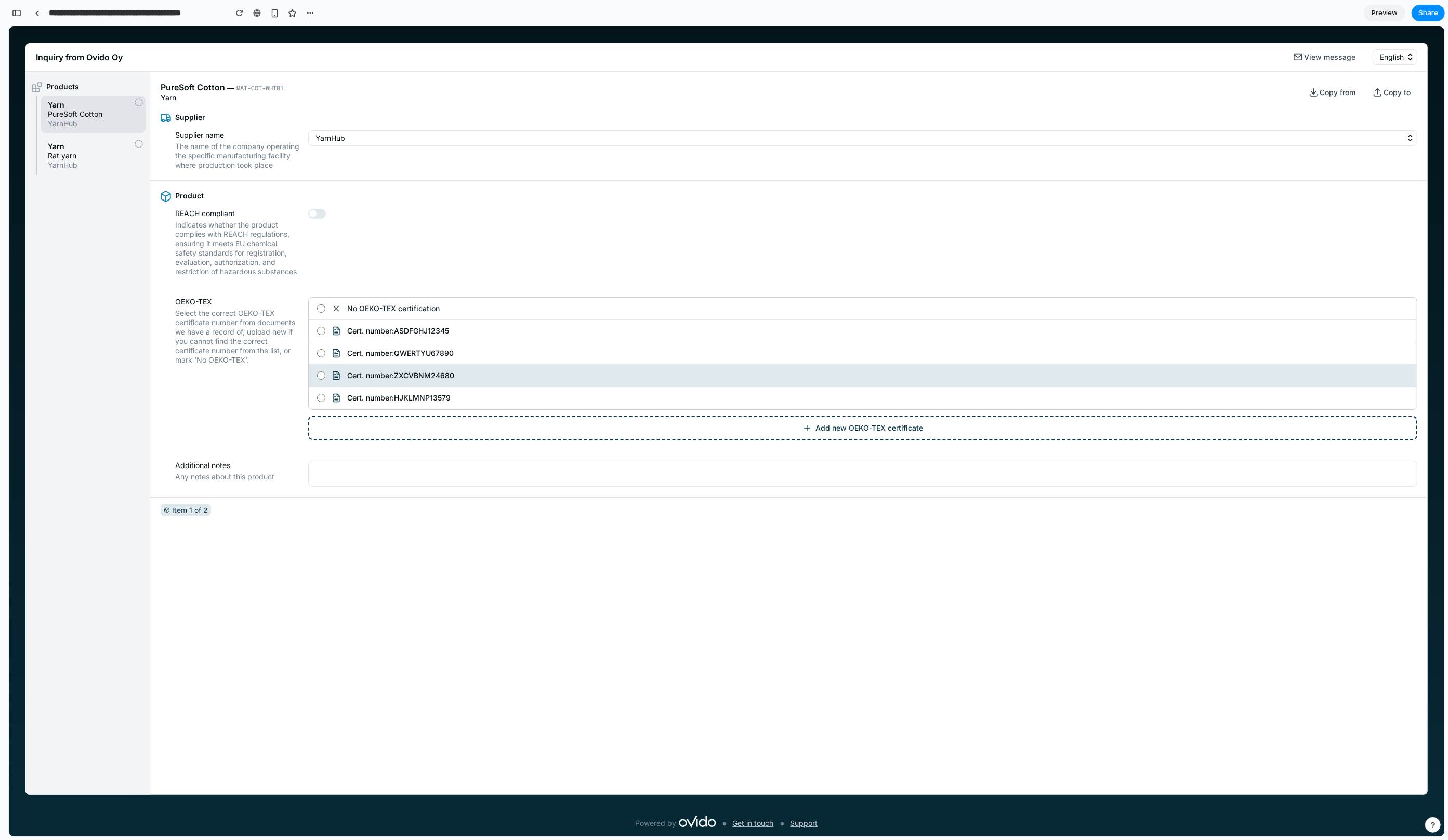
scroll to position [3764, 0]
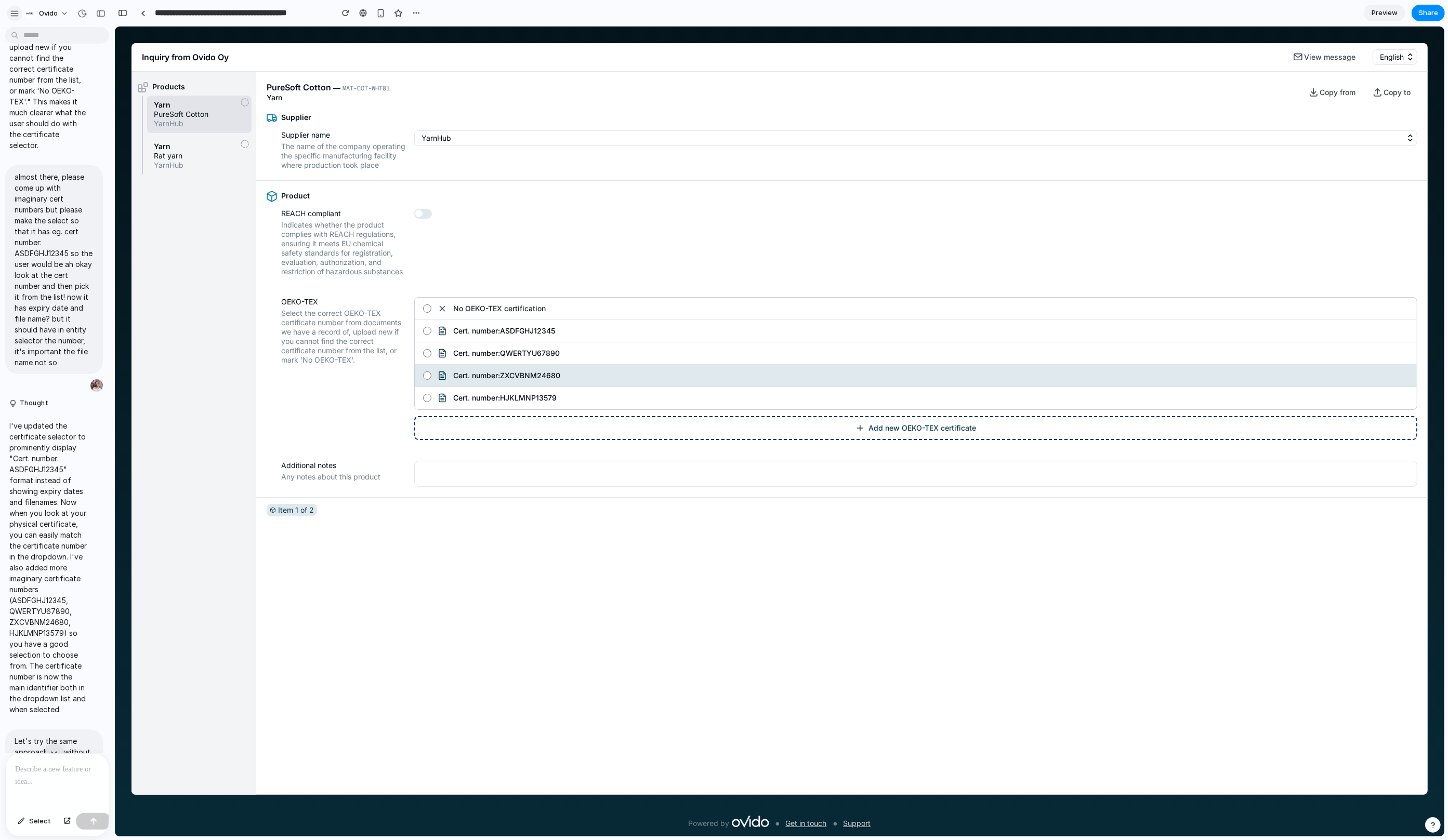
click at [13, 13] on div "button" at bounding box center [15, 13] width 10 height 10
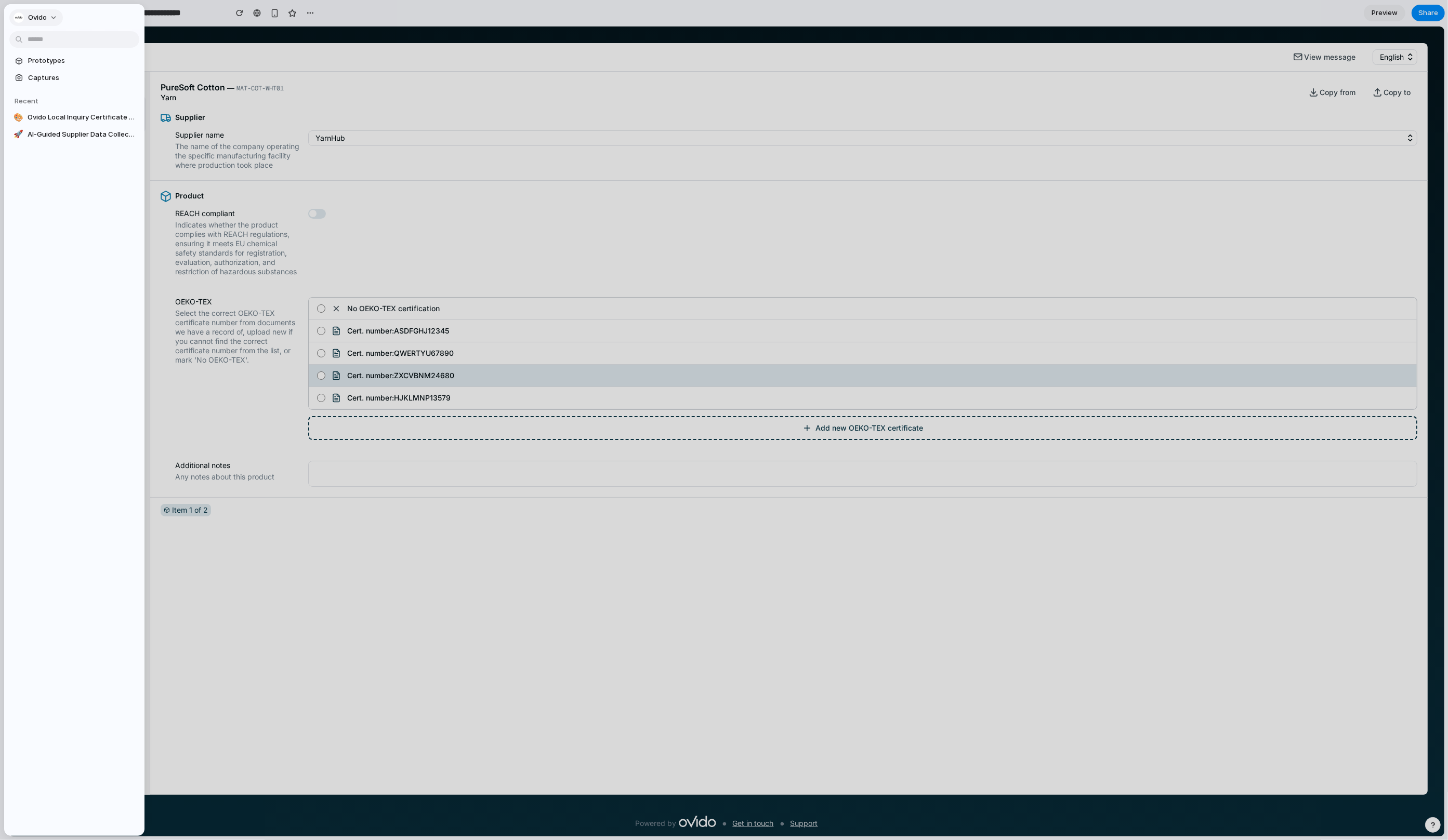
click at [45, 20] on span "Ovido" at bounding box center [37, 17] width 19 height 10
click at [129, 123] on span "Neutral dark" at bounding box center [124, 124] width 40 height 10
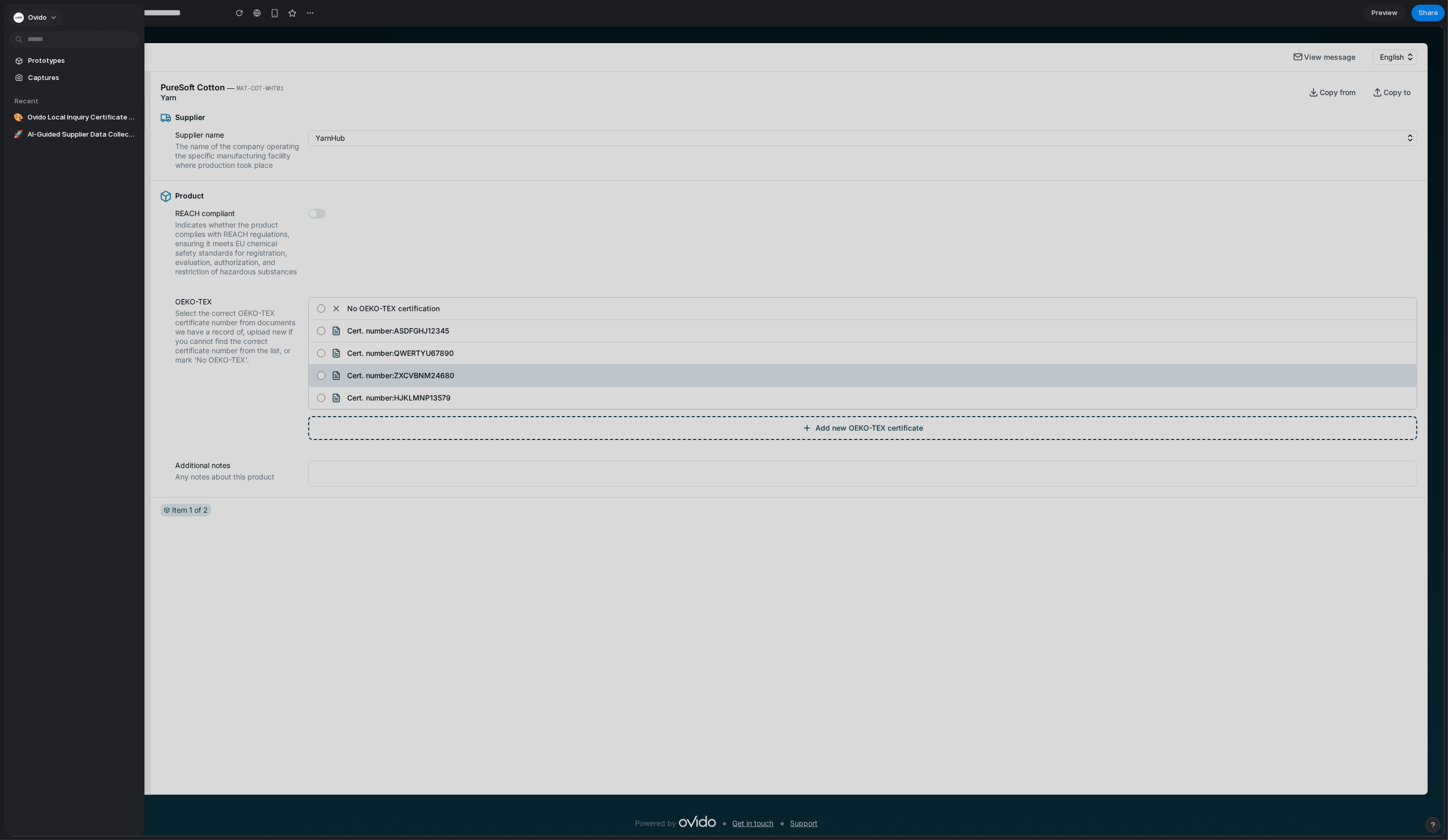
click at [44, 17] on span "Ovido" at bounding box center [37, 17] width 19 height 10
click at [26, 13] on div "Settings Invite members Change theme Sign out" at bounding box center [724, 420] width 1448 height 840
click at [49, 10] on button "Ovido" at bounding box center [36, 18] width 53 height 17
click at [117, 75] on span "System" at bounding box center [116, 74] width 25 height 10
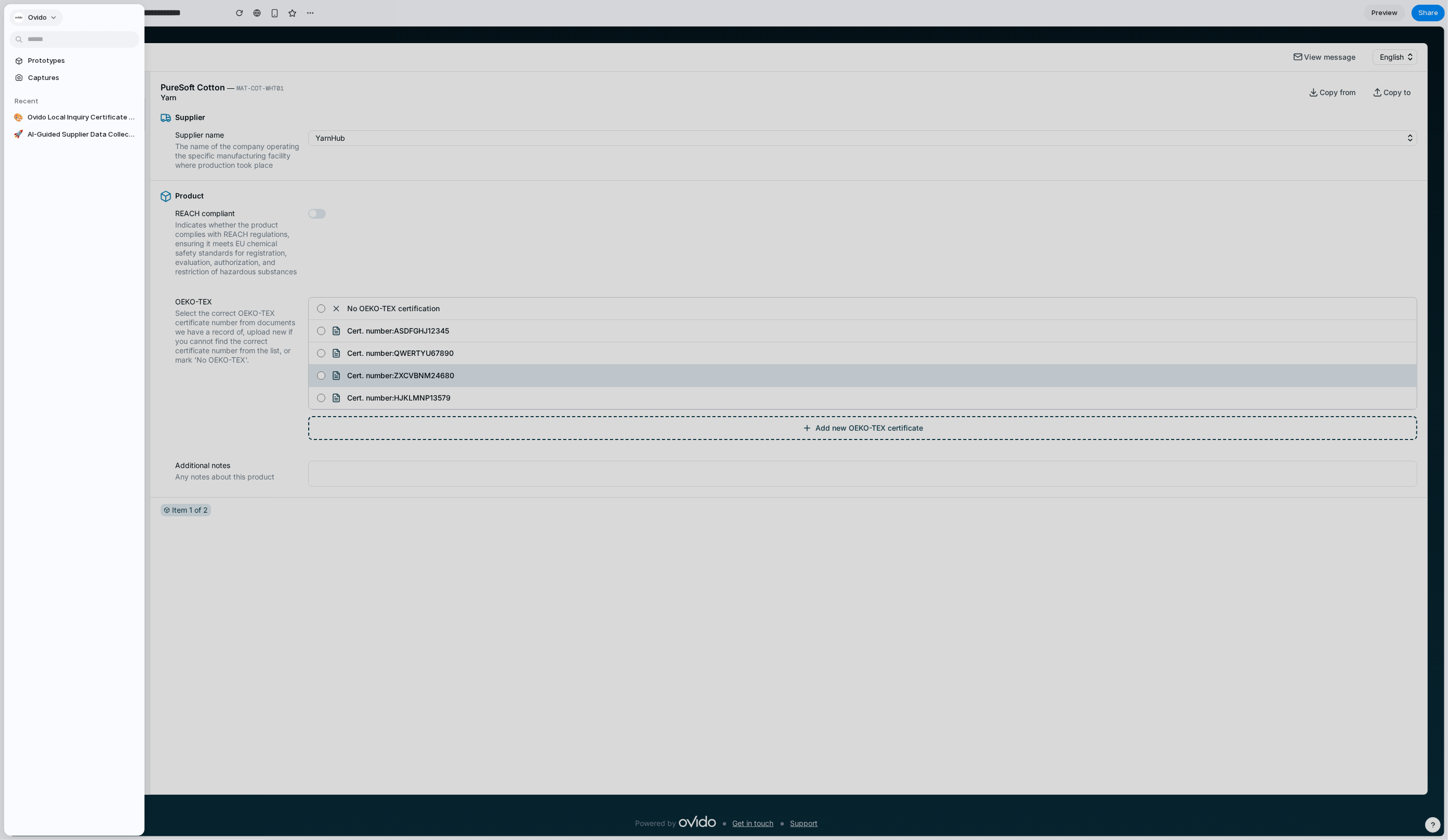
click at [55, 22] on button "Ovido" at bounding box center [36, 18] width 53 height 17
click at [52, 40] on span "Settings" at bounding box center [42, 41] width 29 height 10
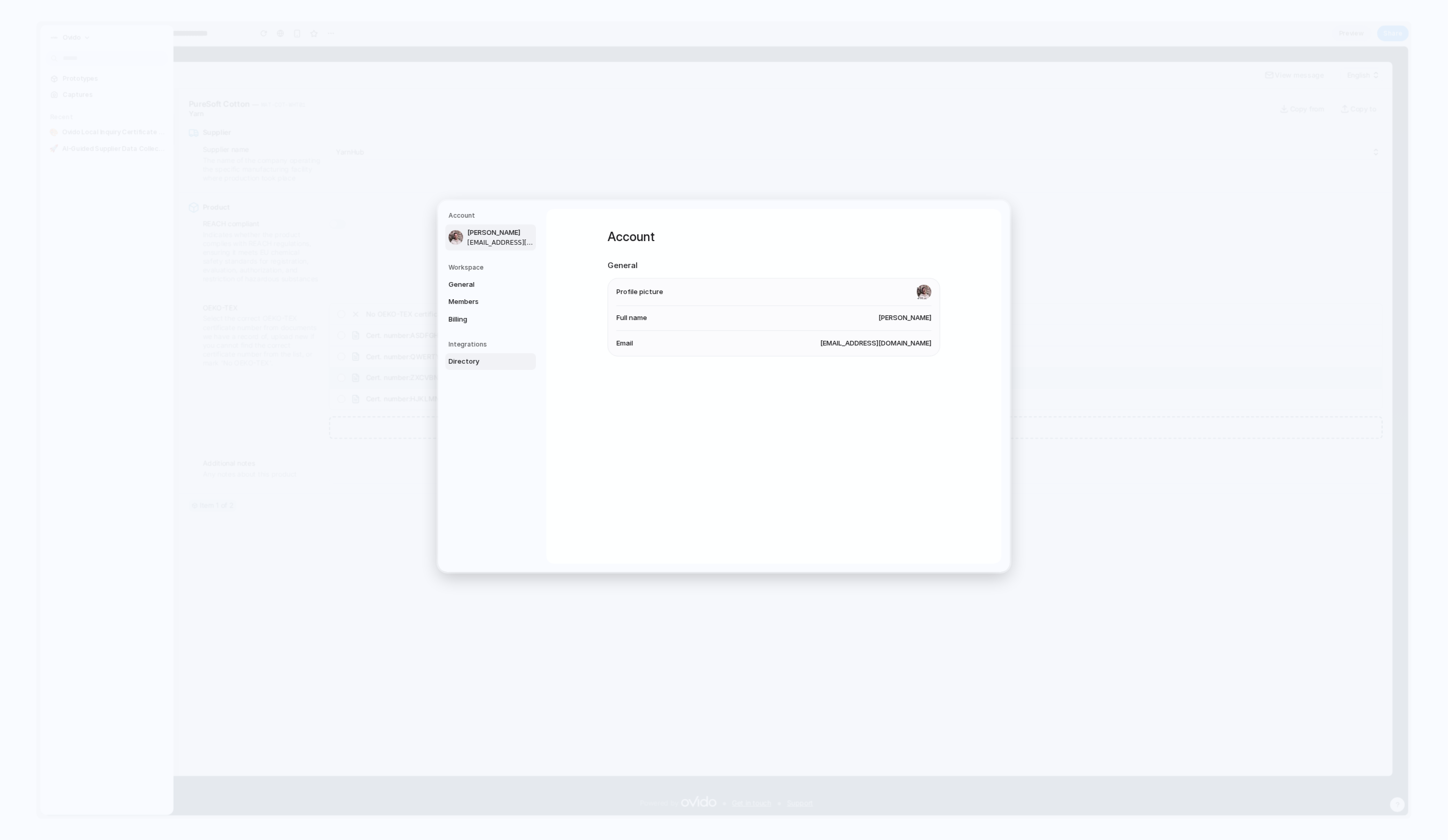
click at [496, 362] on span "Directory" at bounding box center [482, 361] width 66 height 10
click at [658, 289] on article "Linear Create prototypes for Issues, Projects, and Initiatives using their deta…" at bounding box center [687, 291] width 160 height 63
drag, startPoint x: 913, startPoint y: 322, endPoint x: 913, endPoint y: 288, distance: 34.0
click at [851, 307] on li "Guide docs Open" at bounding box center [774, 318] width 315 height 28
click at [851, 252] on span "Connect" at bounding box center [921, 255] width 29 height 10
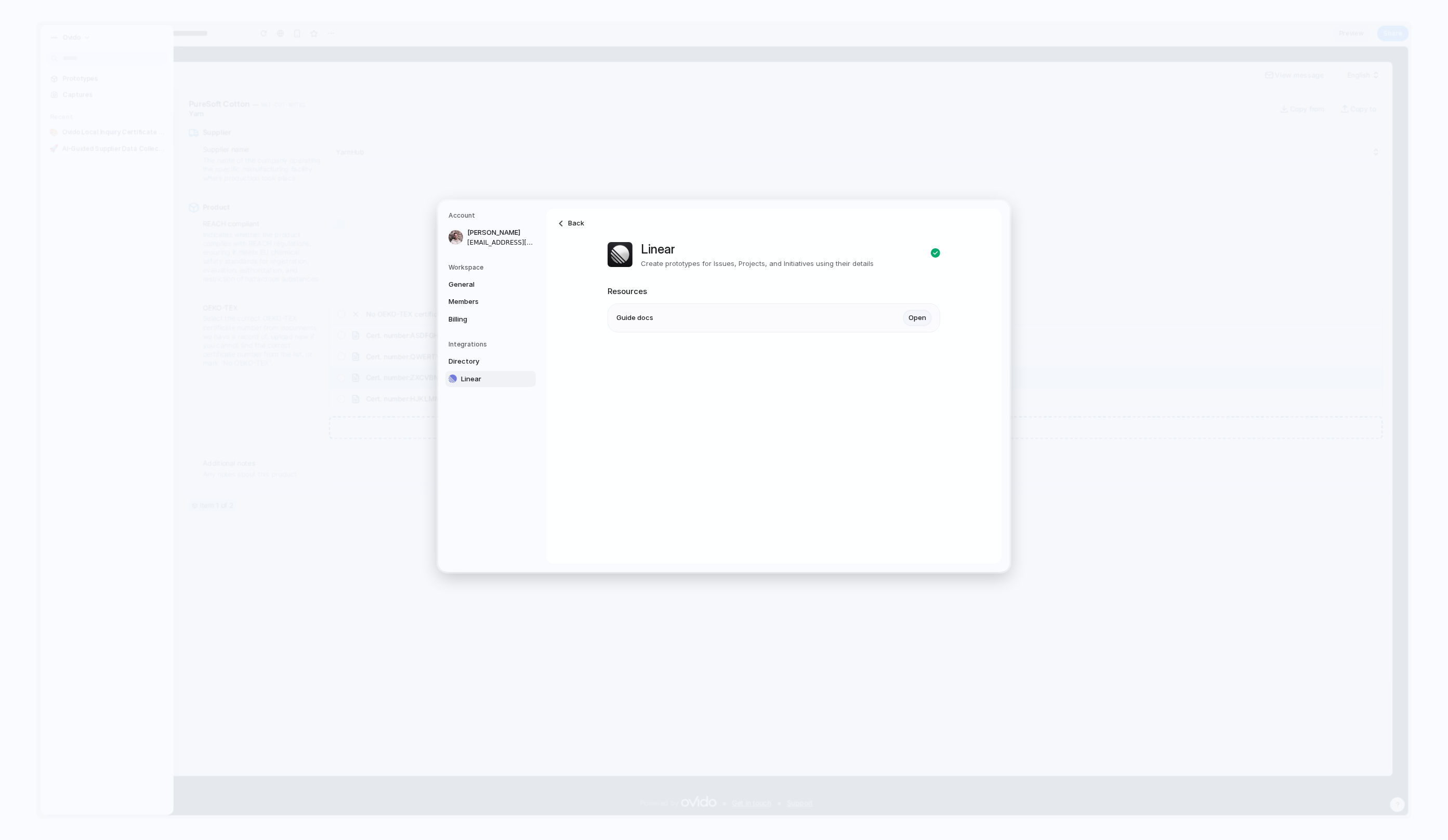
click at [851, 319] on link "Open" at bounding box center [917, 318] width 28 height 16
click at [713, 274] on button "Go Back" at bounding box center [713, 278] width 30 height 13
click at [496, 378] on span "Linear" at bounding box center [494, 379] width 66 height 10
drag, startPoint x: 689, startPoint y: 251, endPoint x: 689, endPoint y: 265, distance: 14.0
click at [689, 265] on div "Linear Create prototypes for Issues, Projects, and Initiatives using their deta…" at bounding box center [774, 288] width 333 height 158
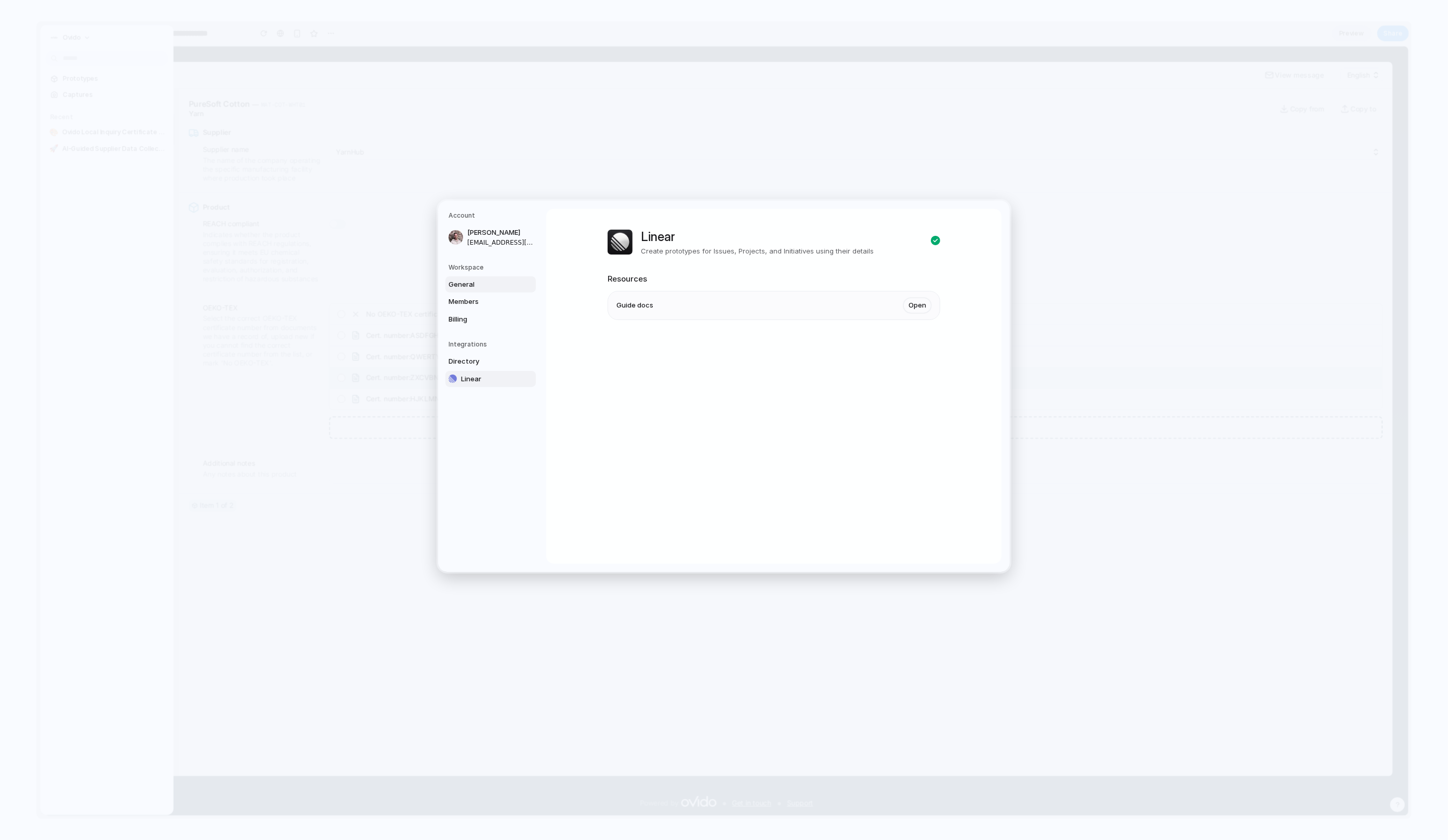
click at [453, 279] on span "General" at bounding box center [482, 284] width 66 height 10
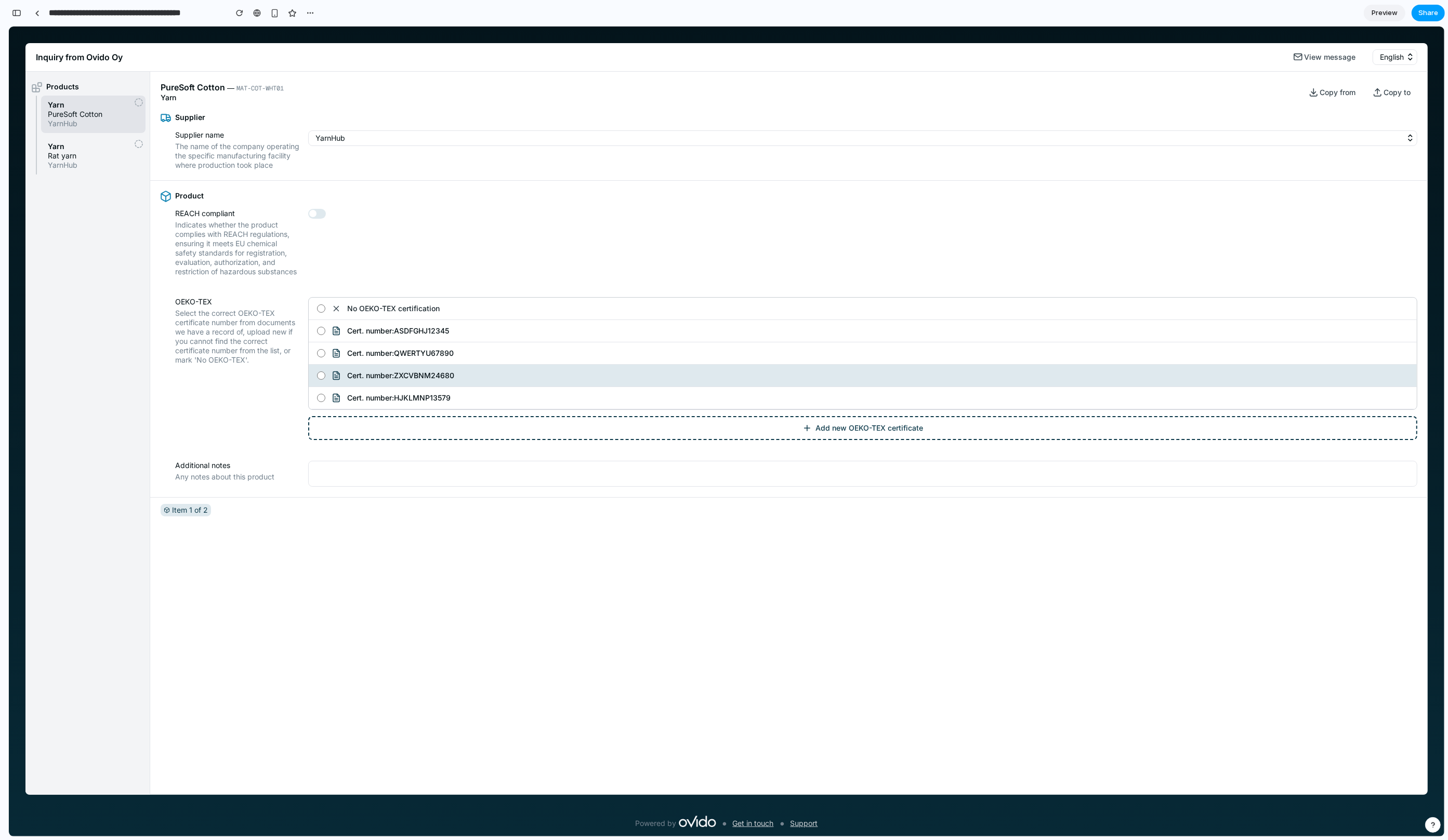
click at [851, 17] on span "Share" at bounding box center [1428, 13] width 20 height 10
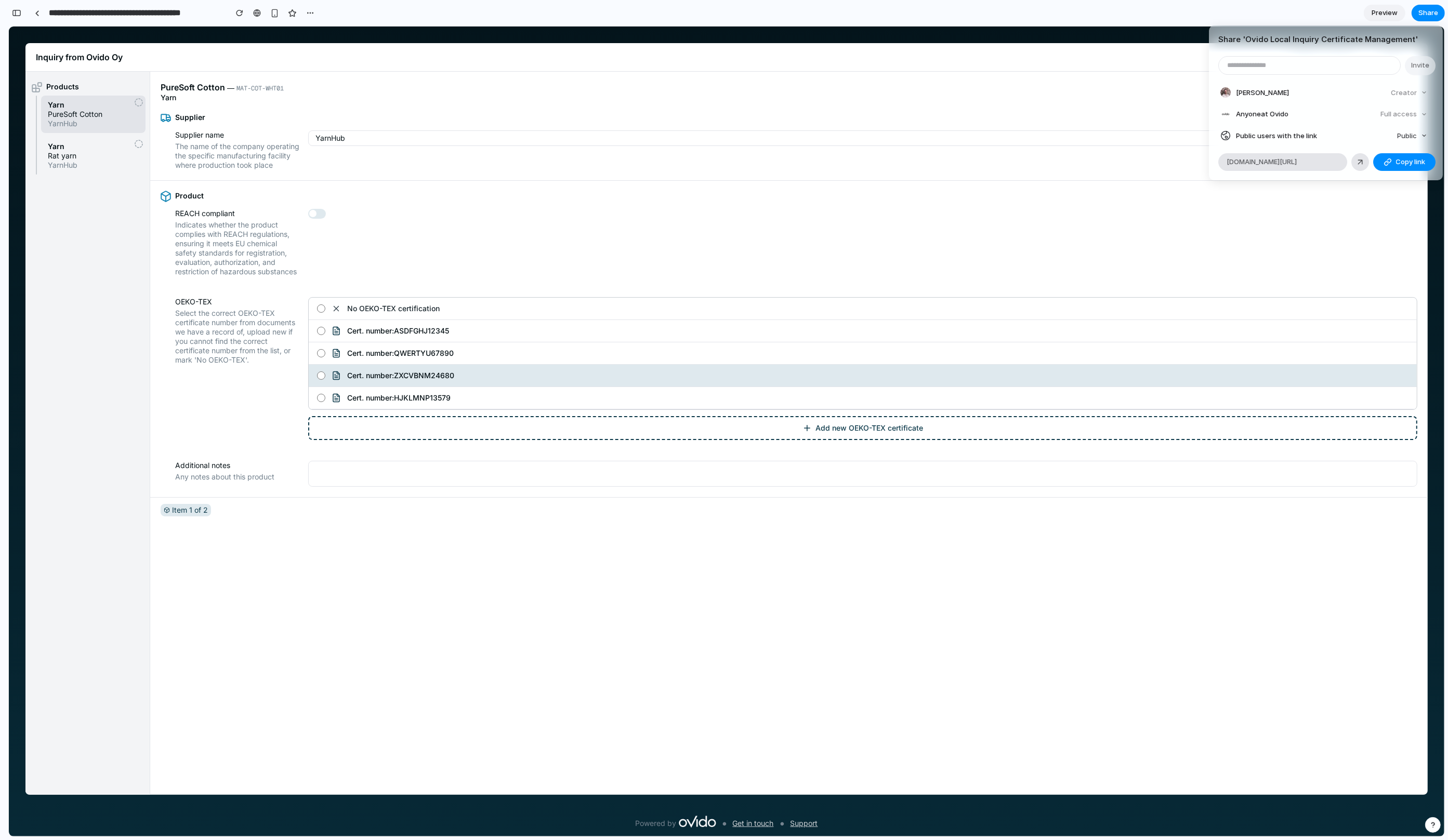
click at [12, 11] on div "Share ' Ovido Local Inquiry Certificate Management ' Invite [PERSON_NAME] Creat…" at bounding box center [724, 420] width 1448 height 840
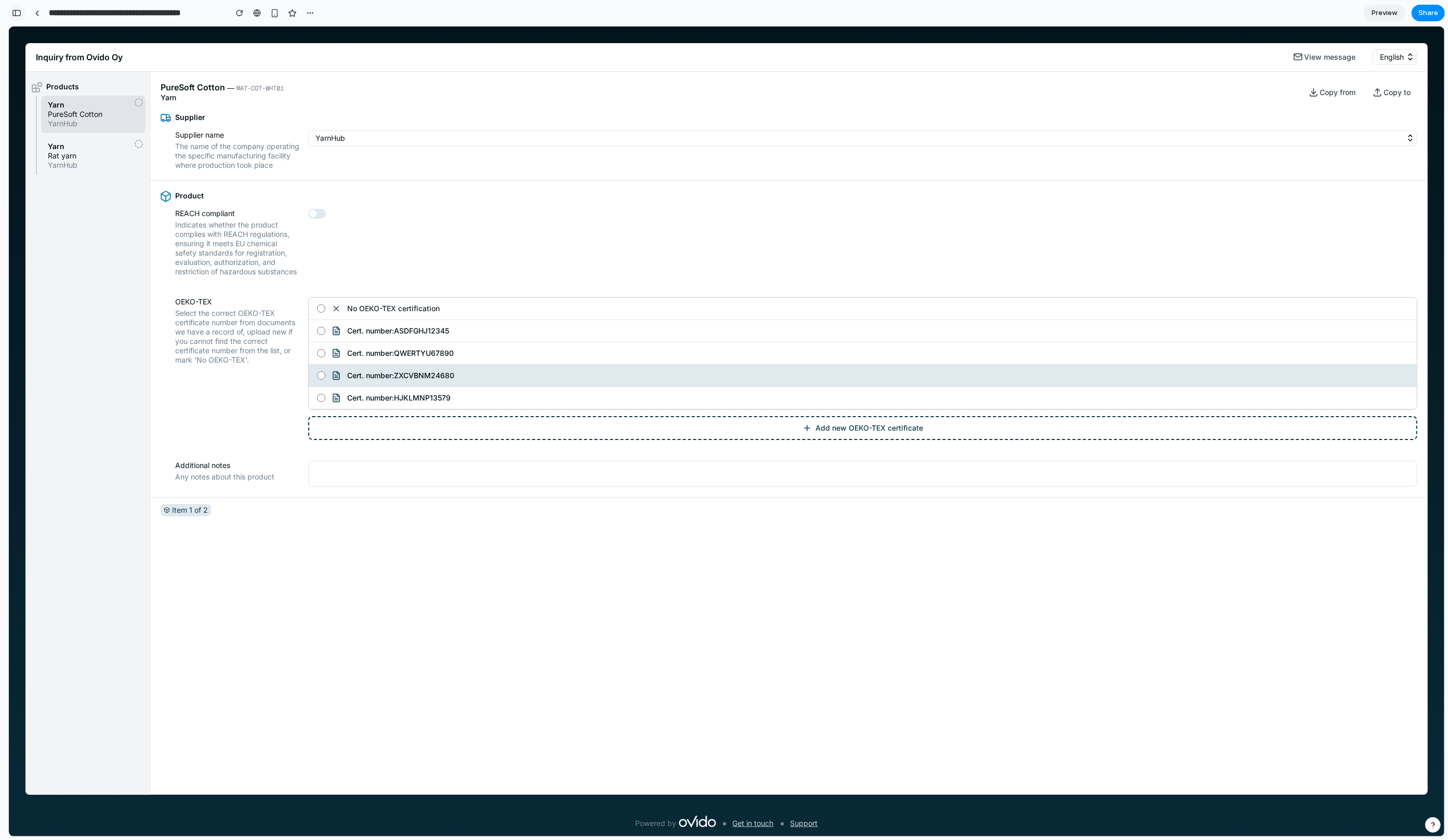
click at [18, 11] on div "button" at bounding box center [16, 13] width 10 height 7
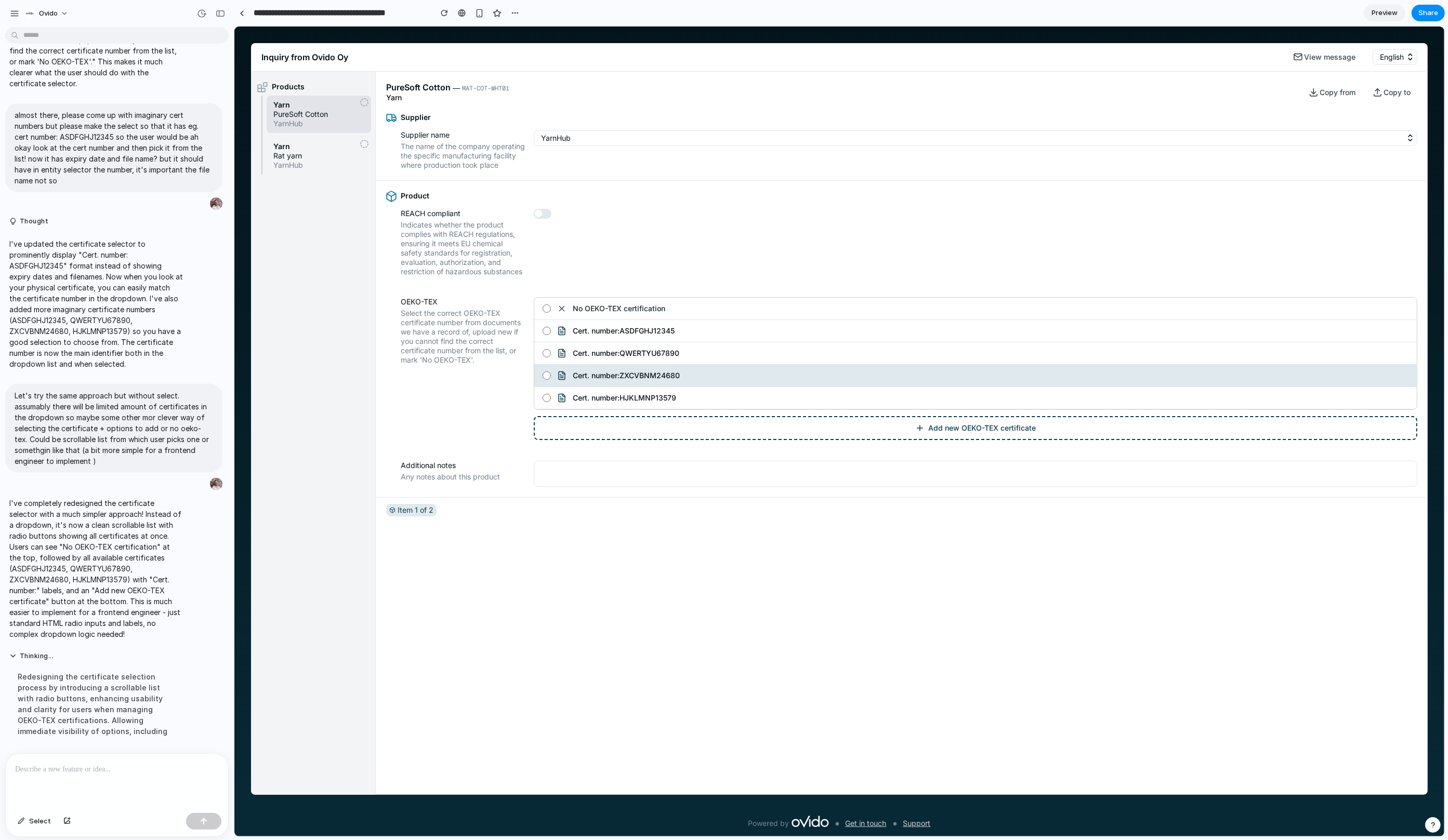
click at [253, 12] on input "**********" at bounding box center [340, 12] width 177 height 19
click at [245, 12] on link at bounding box center [242, 13] width 16 height 16
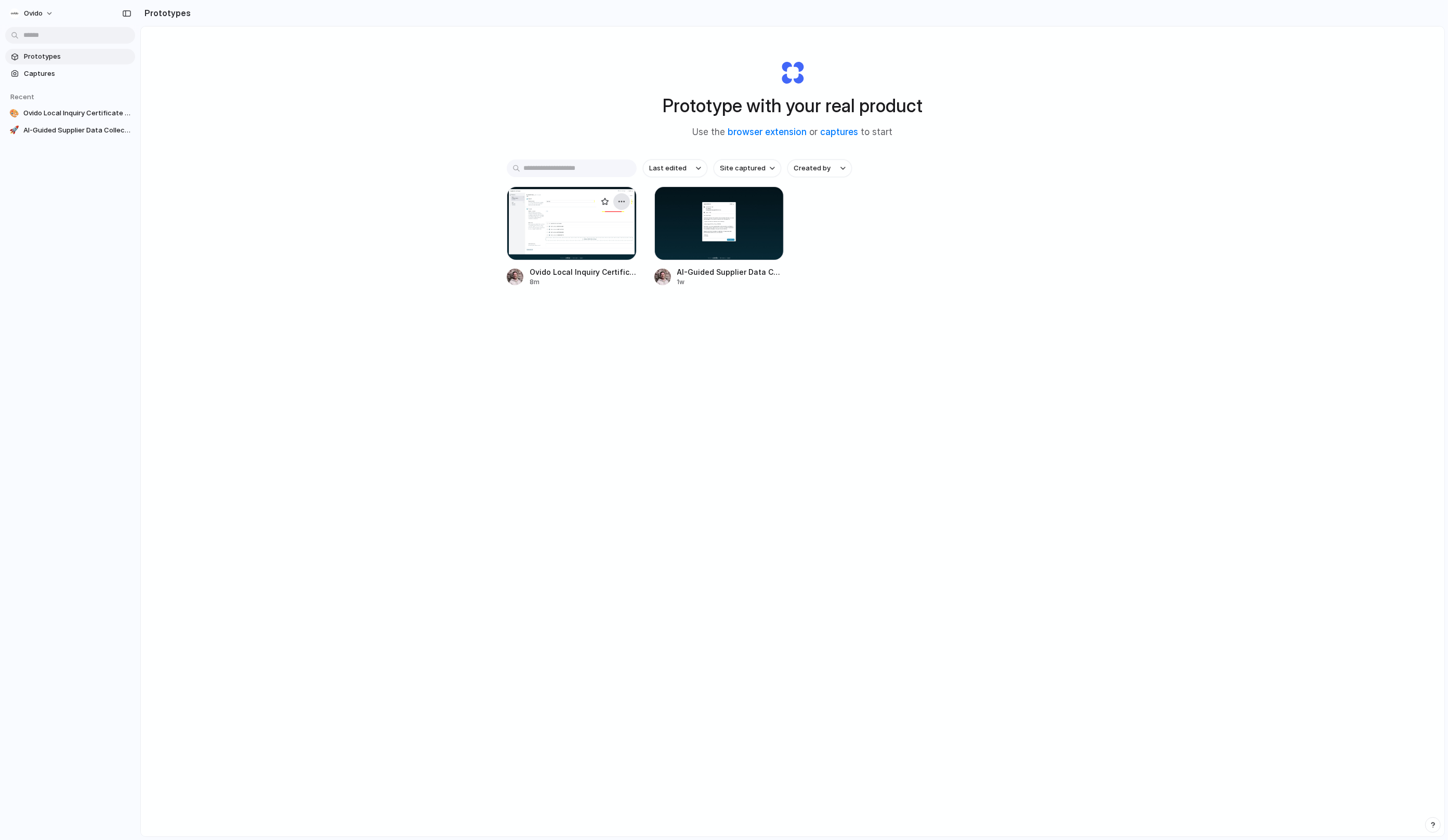
click at [620, 203] on div "button" at bounding box center [621, 201] width 8 height 8
click at [851, 229] on div "Open in new tab Rename Copy link Delete" at bounding box center [724, 420] width 1448 height 840
click at [45, 12] on button "Ovido" at bounding box center [31, 13] width 53 height 17
click at [334, 655] on div "Settings Invite members Change theme Sign out" at bounding box center [724, 420] width 1448 height 840
click at [1429, 822] on button "button" at bounding box center [1433, 825] width 16 height 16
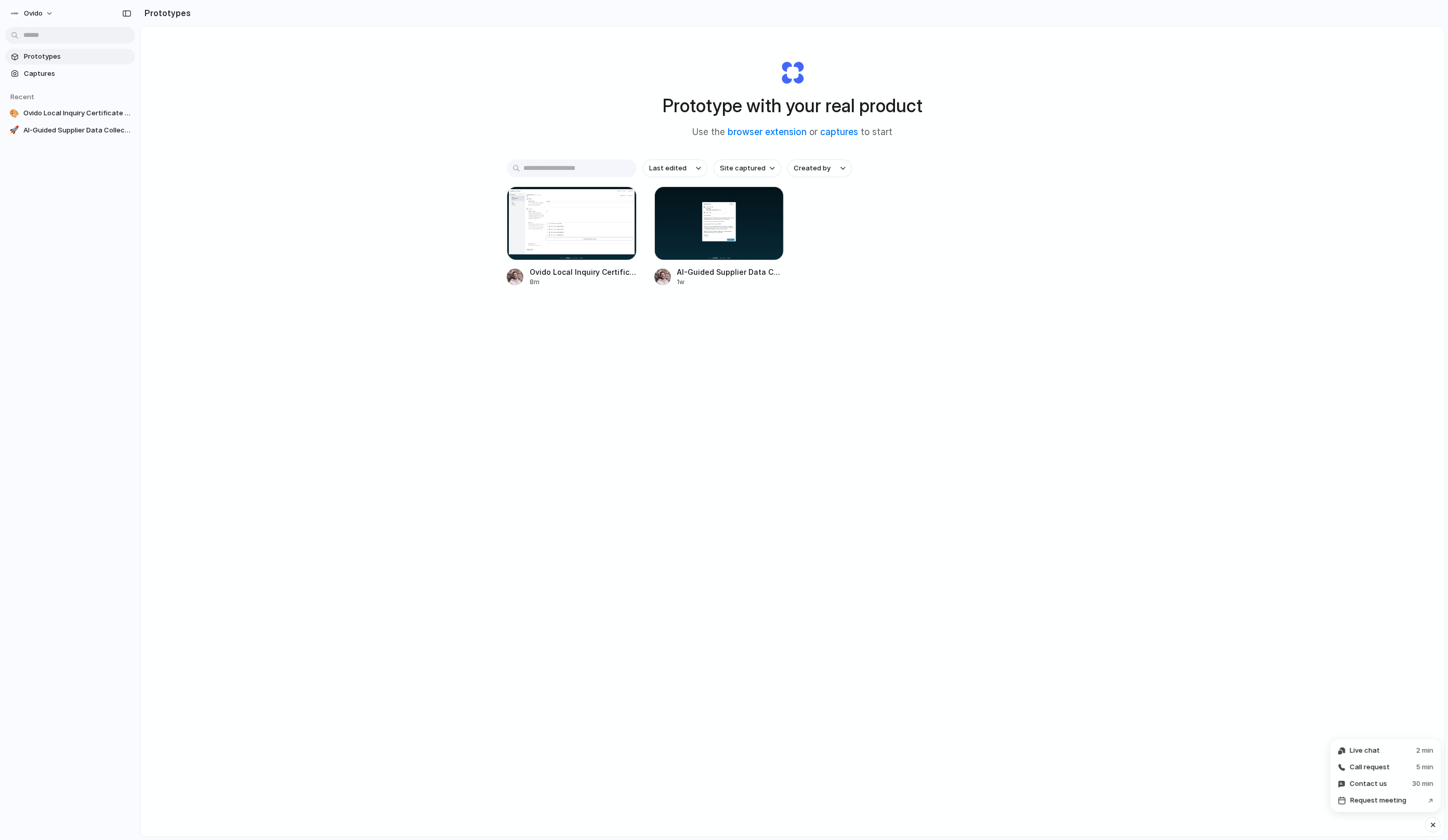
click at [939, 317] on div "Last edited Site captured Created by Ovido Local Inquiry Certificate Management…" at bounding box center [793, 255] width 572 height 192
click at [37, 13] on span "Ovido" at bounding box center [33, 13] width 19 height 10
click at [483, 202] on div "Settings Invite members Change theme Sign out" at bounding box center [724, 420] width 1448 height 840
click at [621, 203] on div "button" at bounding box center [621, 201] width 8 height 8
click at [594, 243] on span "Rename" at bounding box center [584, 242] width 26 height 10
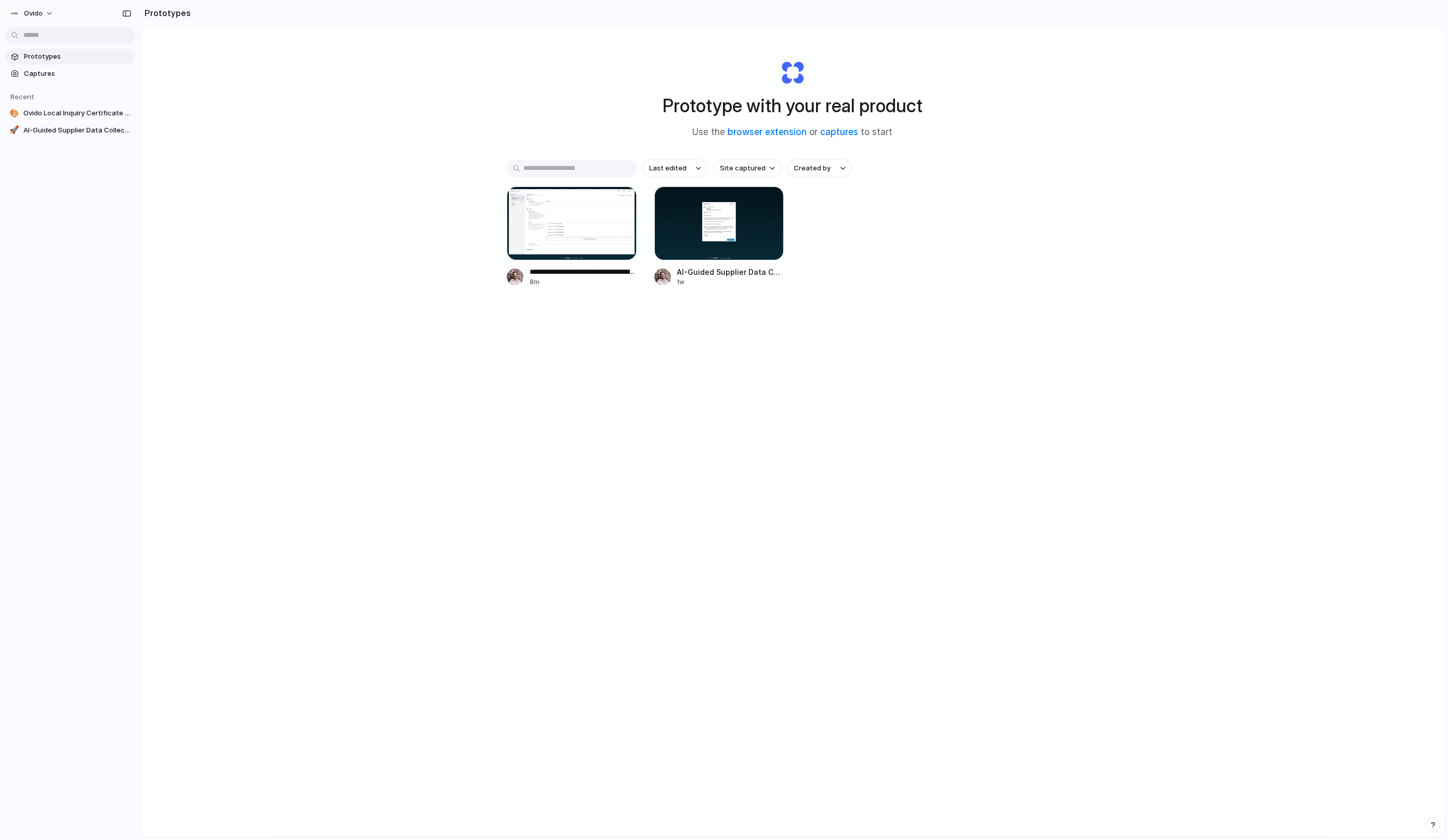
scroll to position [0, 44]
click at [624, 201] on div "button" at bounding box center [621, 201] width 8 height 8
click at [617, 257] on li "Copy link" at bounding box center [591, 259] width 74 height 17
click at [29, 17] on span "Ovido" at bounding box center [33, 13] width 19 height 10
click at [26, 37] on span "Settings" at bounding box center [38, 36] width 29 height 10
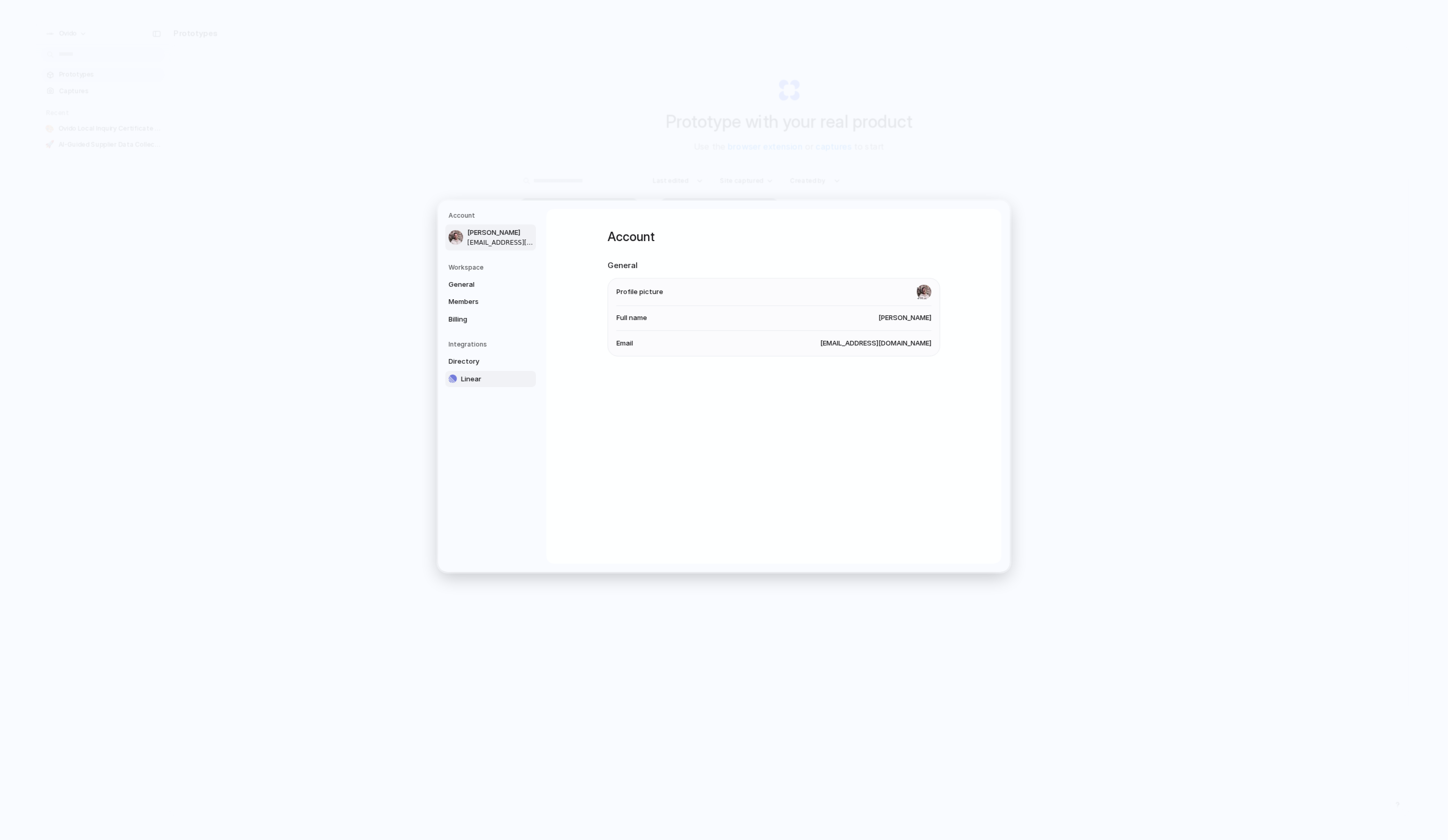
click at [488, 378] on span "Linear" at bounding box center [494, 379] width 66 height 10
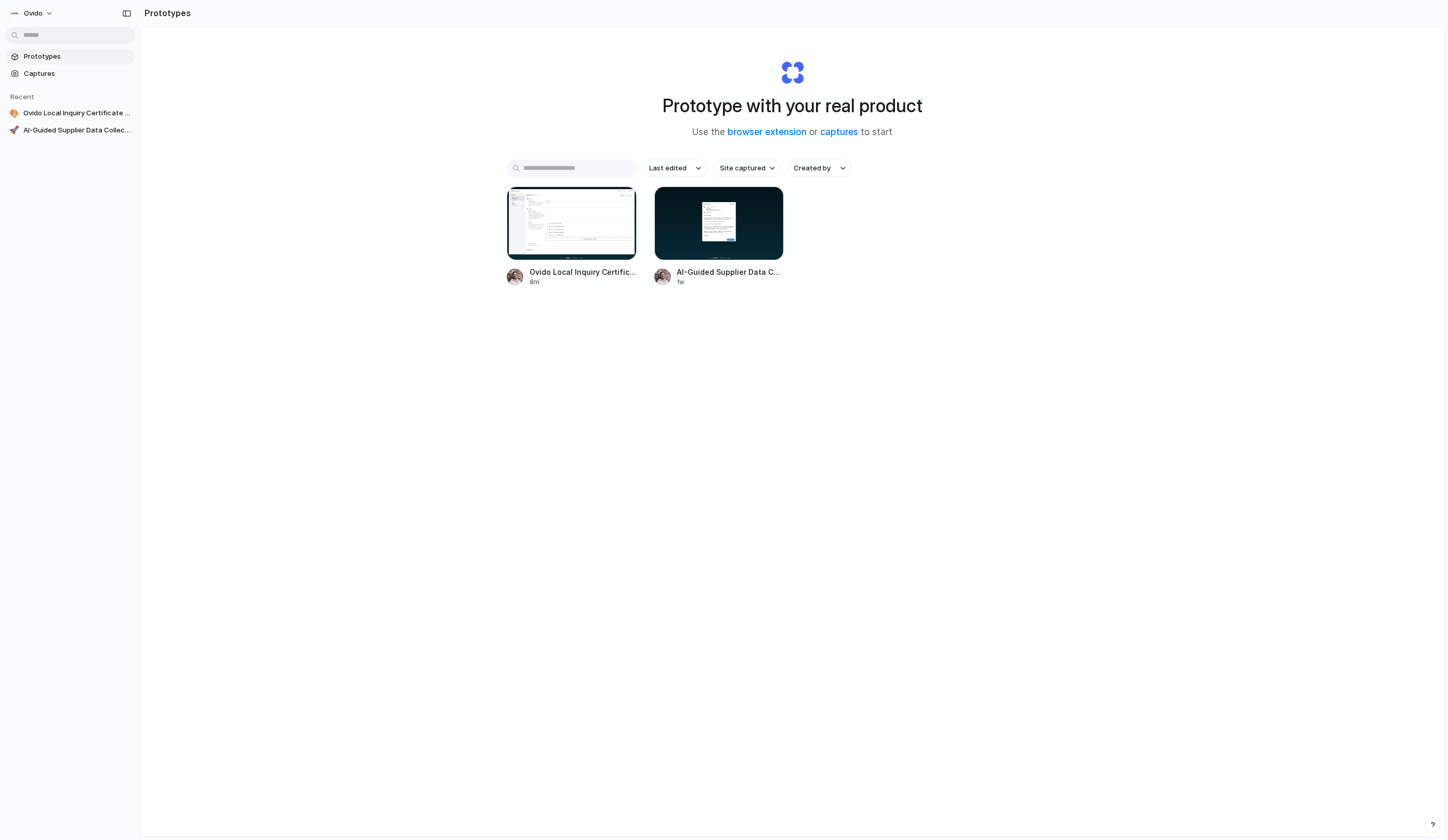
click at [1431, 824] on div "button" at bounding box center [1433, 825] width 7 height 7
click at [1381, 753] on button "Live chat 2 min" at bounding box center [1386, 751] width 104 height 17
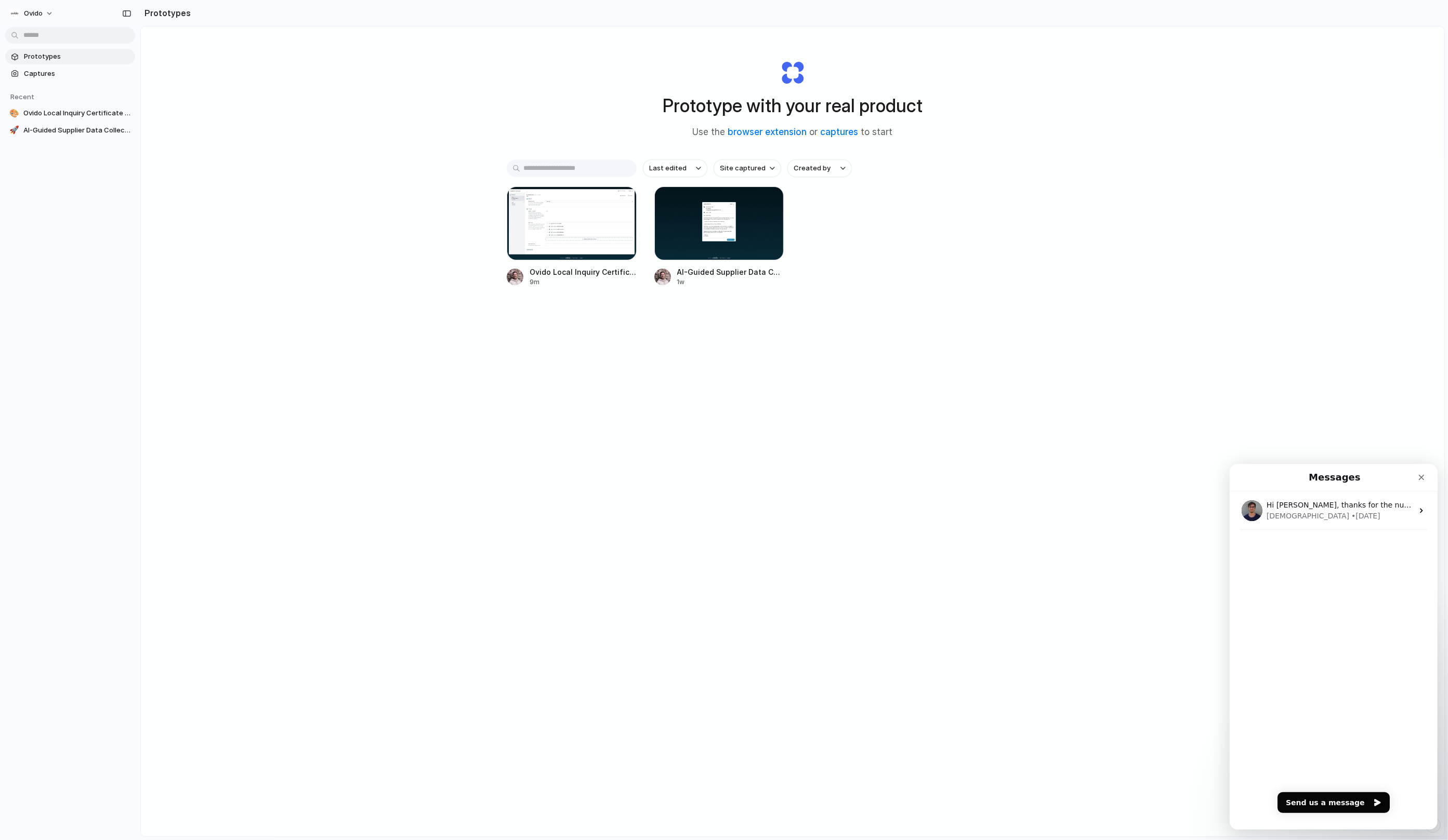
click at [1291, 620] on div "Hi Toumas, thanks for the nudge, I just added 100 credits to your account, let …" at bounding box center [1333, 660] width 208 height 338
click at [1327, 804] on button "Send us a message" at bounding box center [1333, 802] width 112 height 21
type textarea "**********"
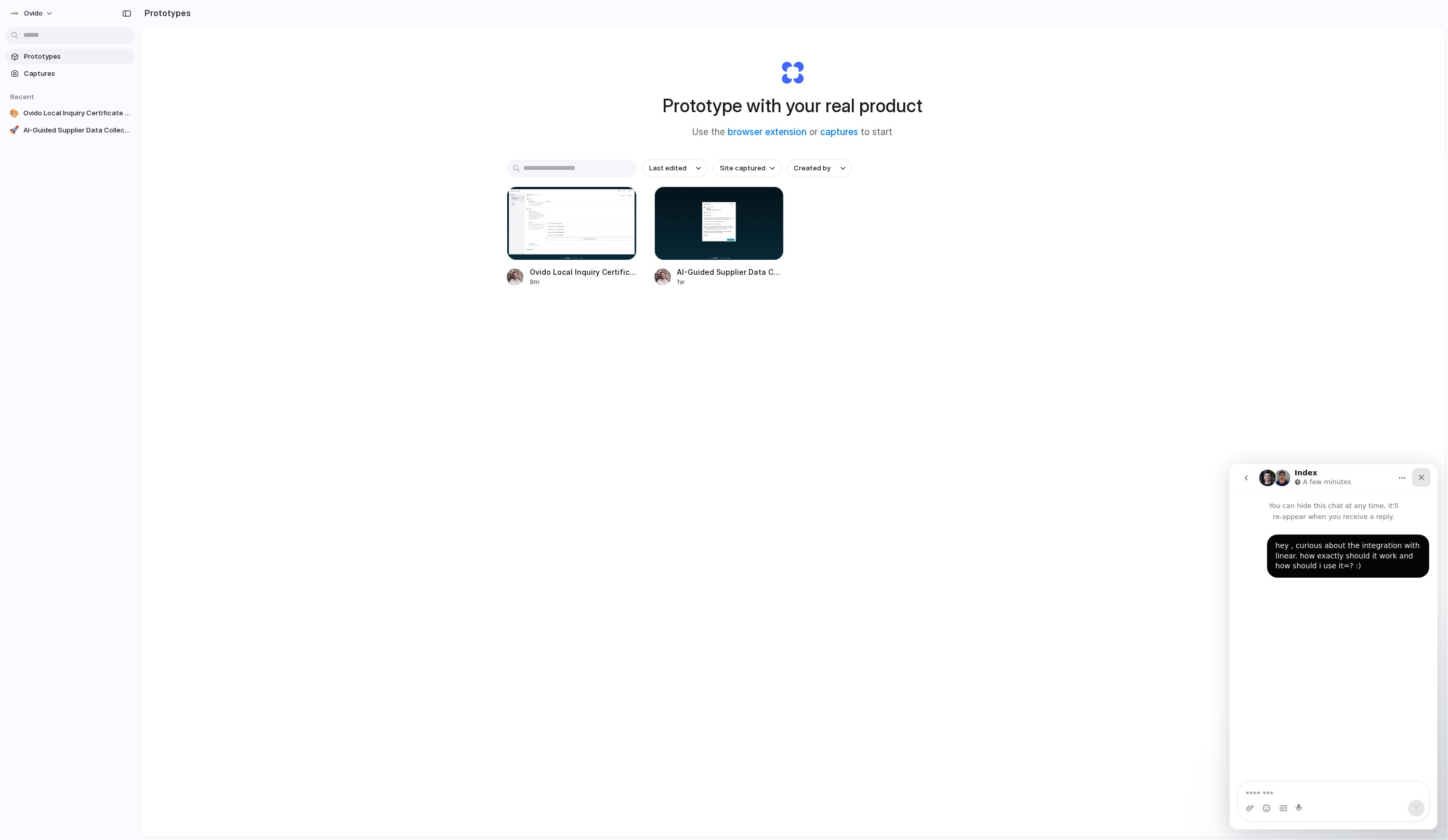
click at [1420, 473] on icon "Close" at bounding box center [1421, 476] width 8 height 8
